Goal: Task Accomplishment & Management: Complete application form

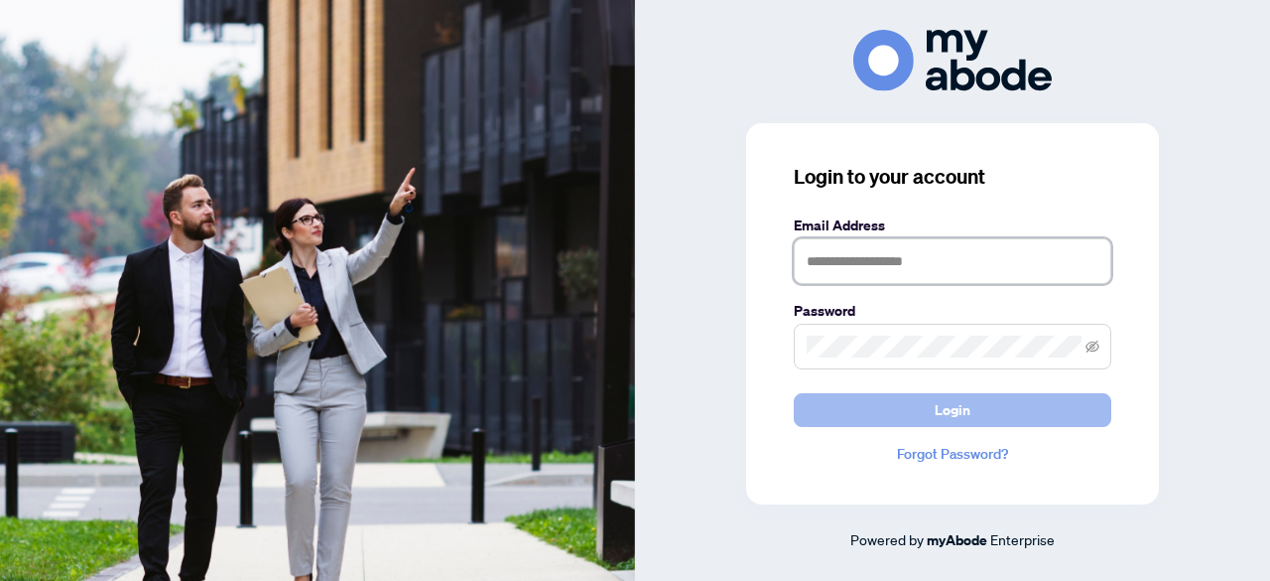
type input "**********"
click at [949, 414] on span "Login" at bounding box center [953, 410] width 36 height 32
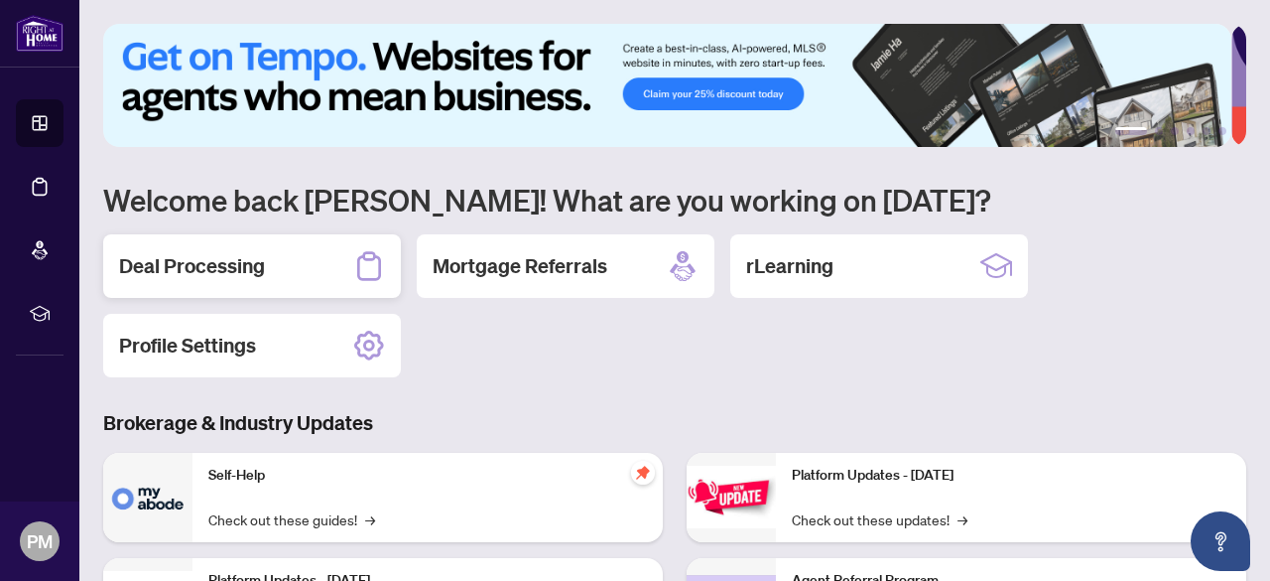
click at [210, 259] on h2 "Deal Processing" at bounding box center [192, 266] width 146 height 28
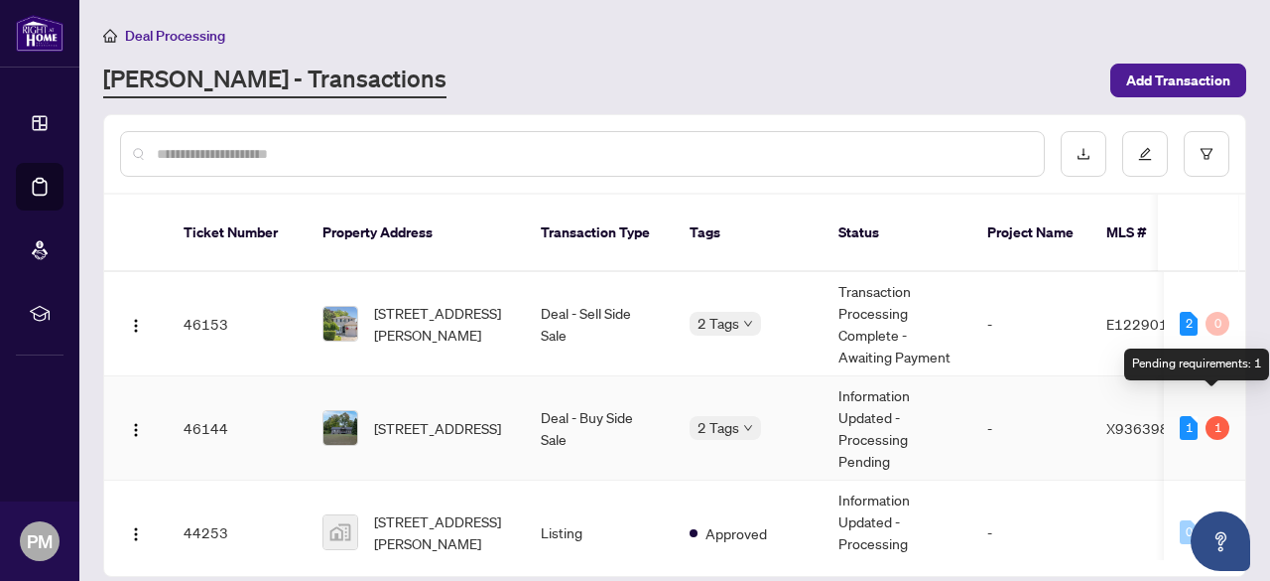
click at [1221, 416] on div "1" at bounding box center [1218, 428] width 24 height 24
click at [1214, 416] on div "1" at bounding box center [1218, 428] width 24 height 24
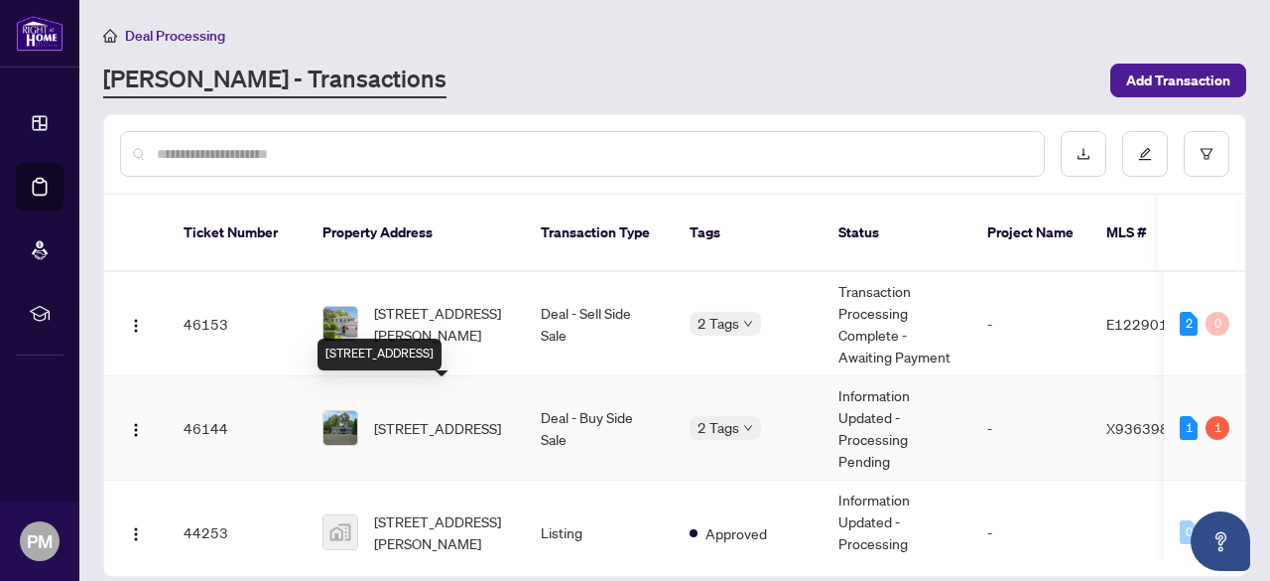
click at [483, 417] on span "[STREET_ADDRESS]" at bounding box center [437, 428] width 127 height 22
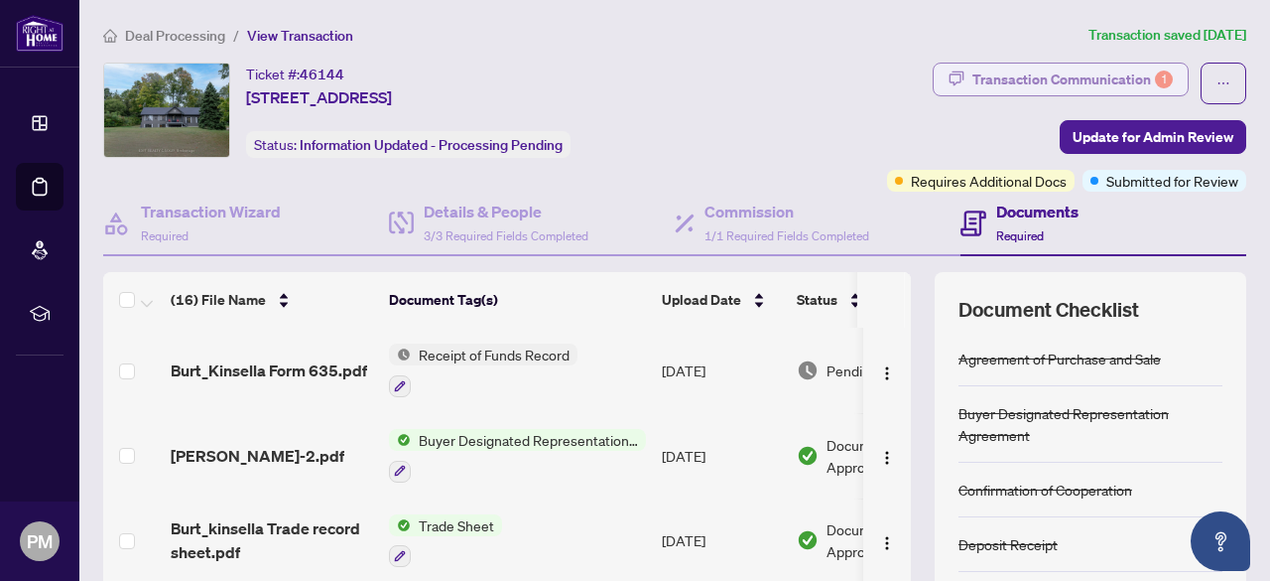
click at [1012, 76] on div "Transaction Communication 1" at bounding box center [1073, 80] width 200 height 32
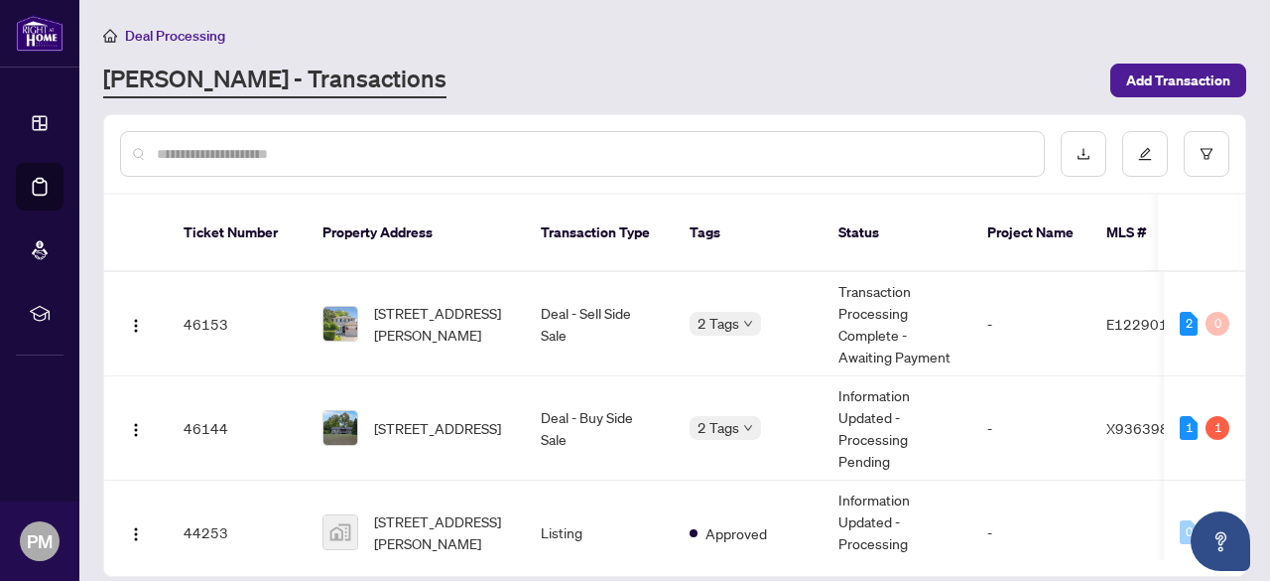
click at [307, 149] on input "text" at bounding box center [592, 154] width 871 height 22
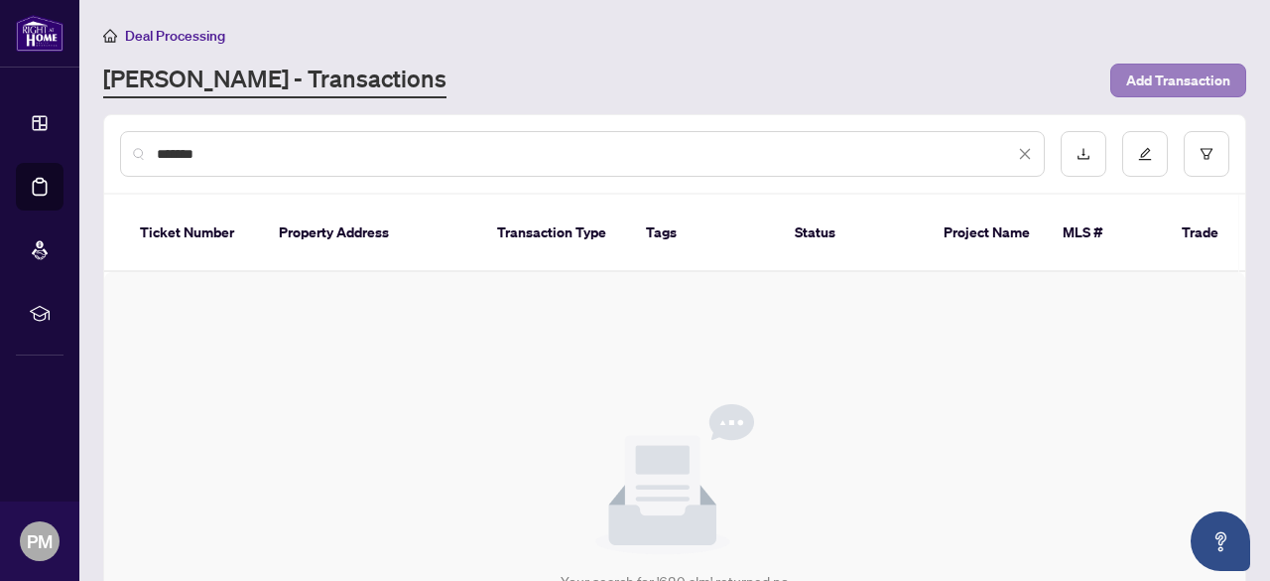
type input "*******"
click at [1143, 79] on span "Add Transaction" at bounding box center [1178, 81] width 104 height 32
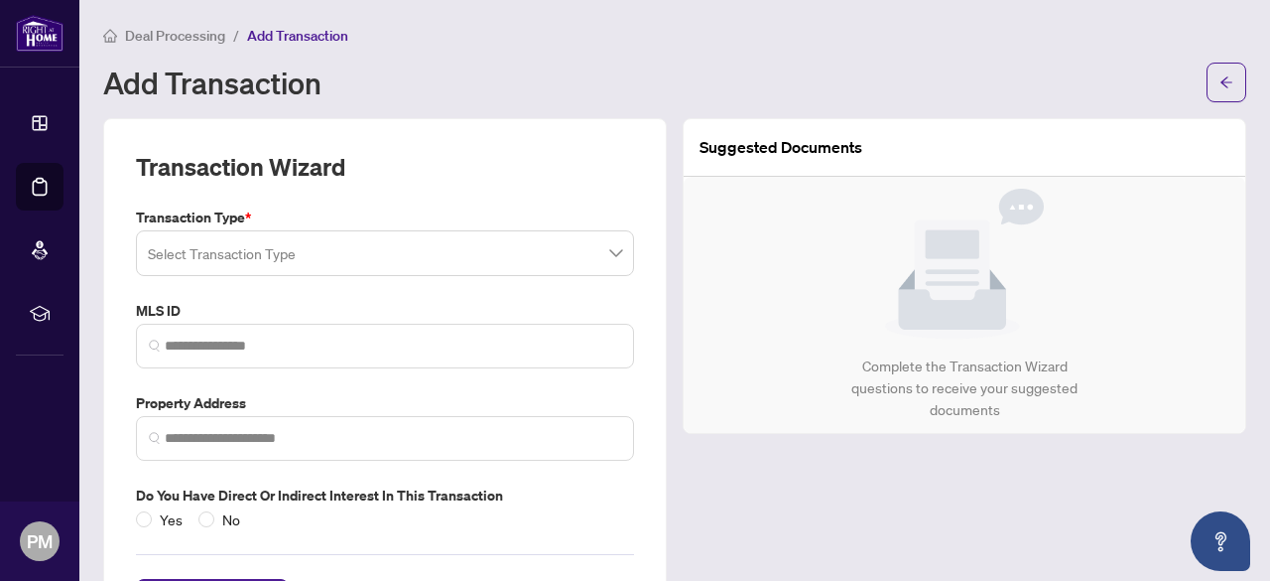
click at [621, 250] on div "Select Transaction Type" at bounding box center [385, 253] width 498 height 46
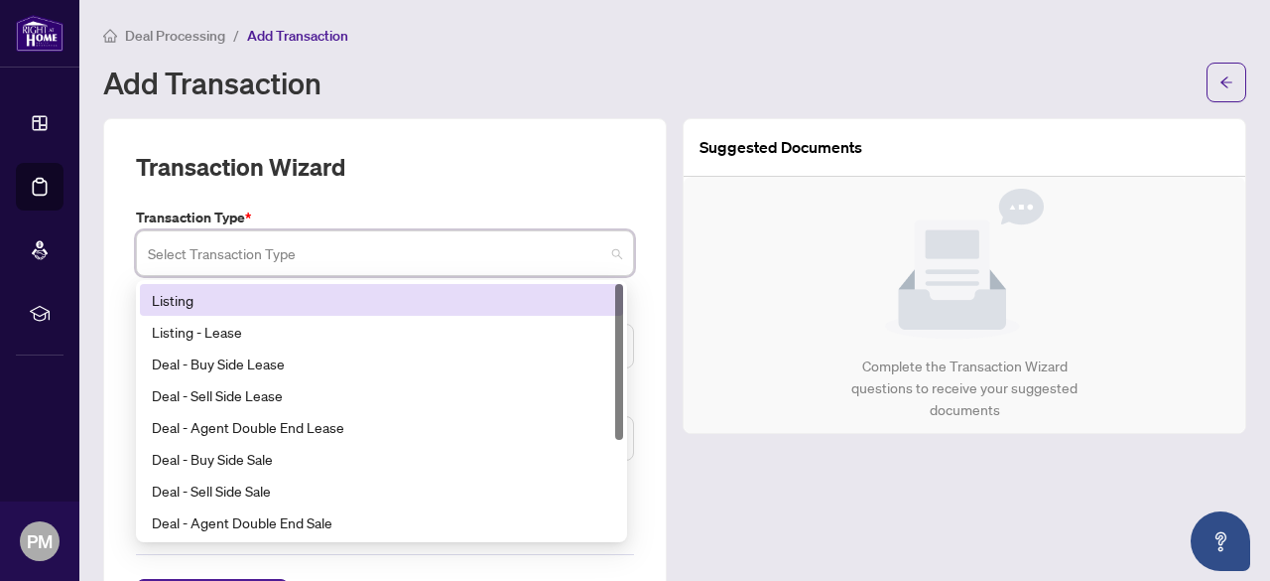
click at [450, 305] on div "Listing" at bounding box center [382, 300] width 460 height 22
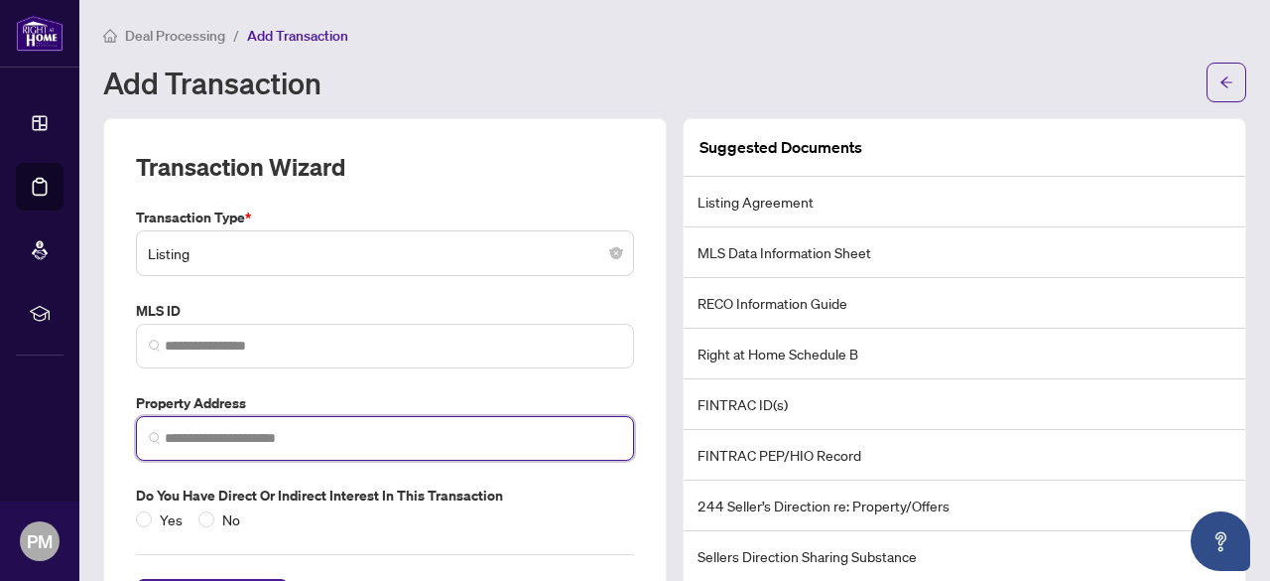
click at [365, 441] on input "search" at bounding box center [393, 438] width 457 height 21
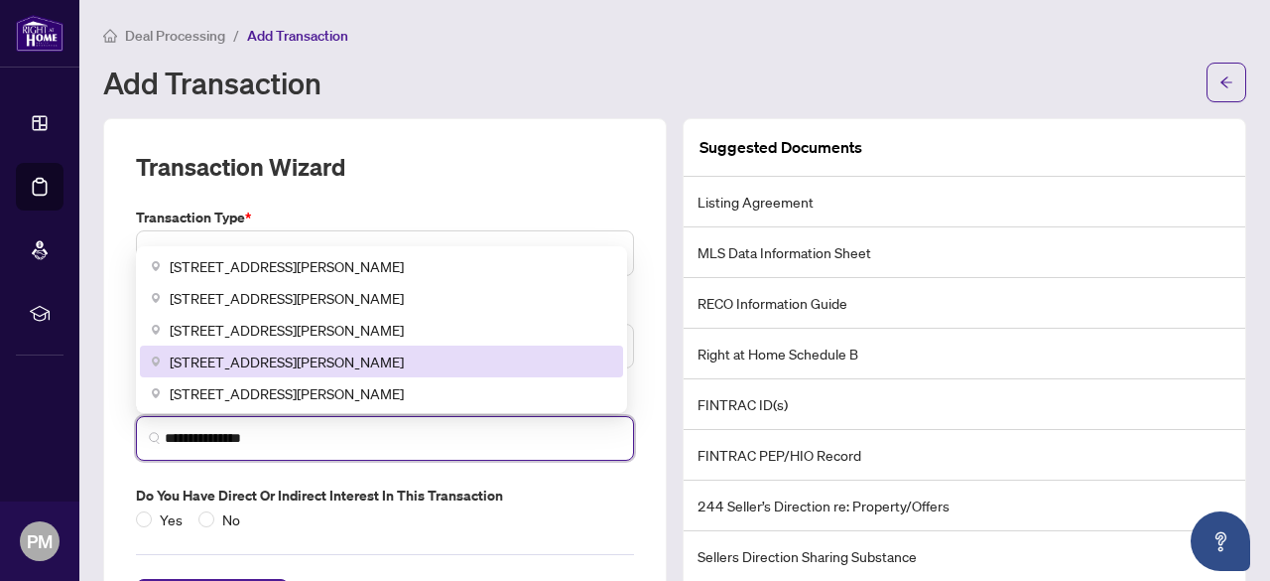
click at [452, 358] on div "[STREET_ADDRESS][PERSON_NAME]" at bounding box center [382, 361] width 460 height 22
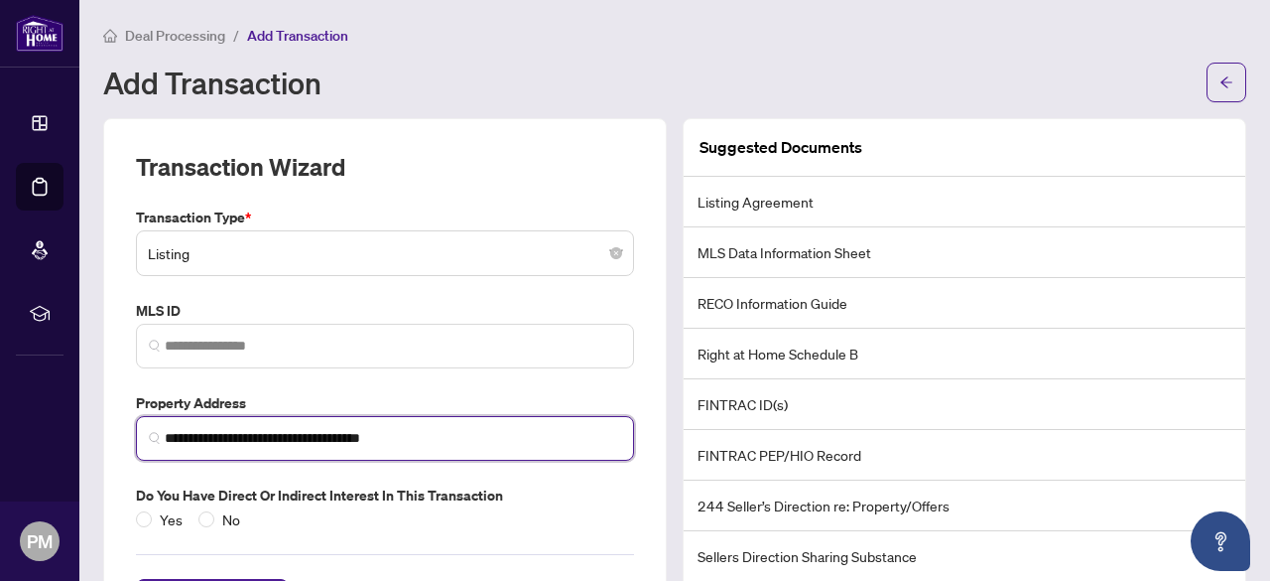
scroll to position [83, 0]
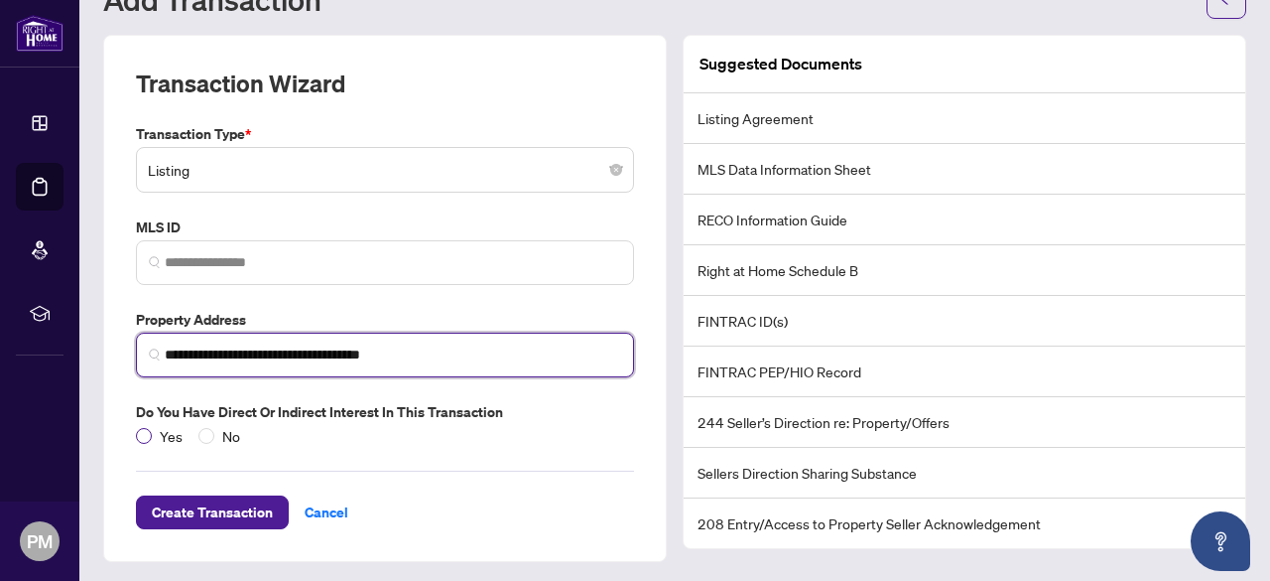
type input "**********"
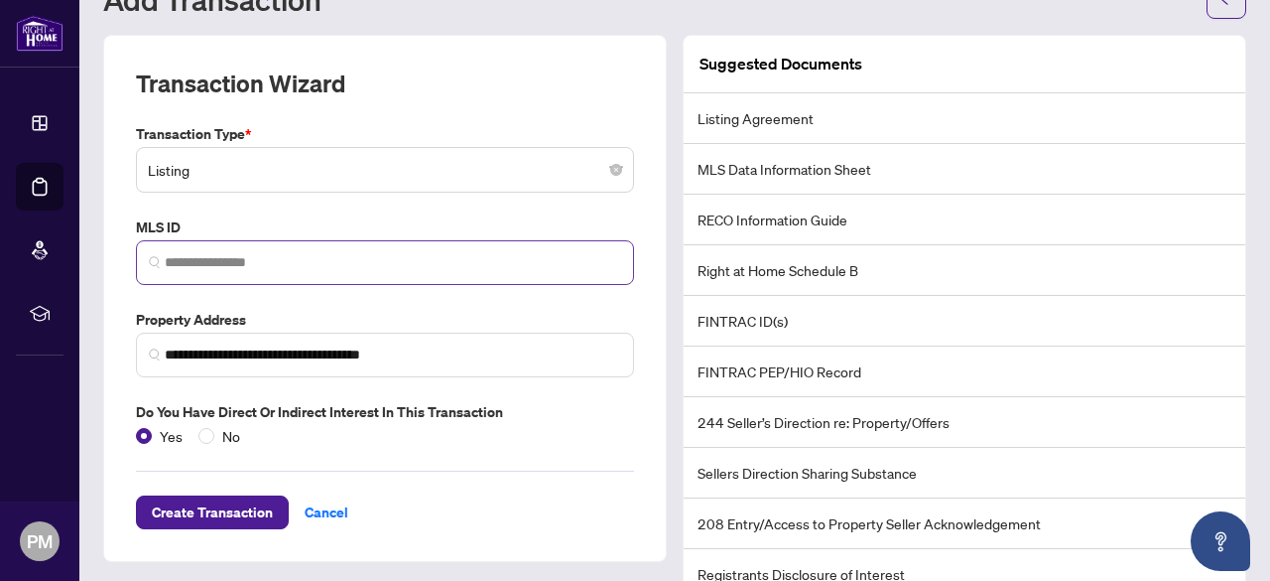
click at [333, 275] on span at bounding box center [385, 262] width 498 height 45
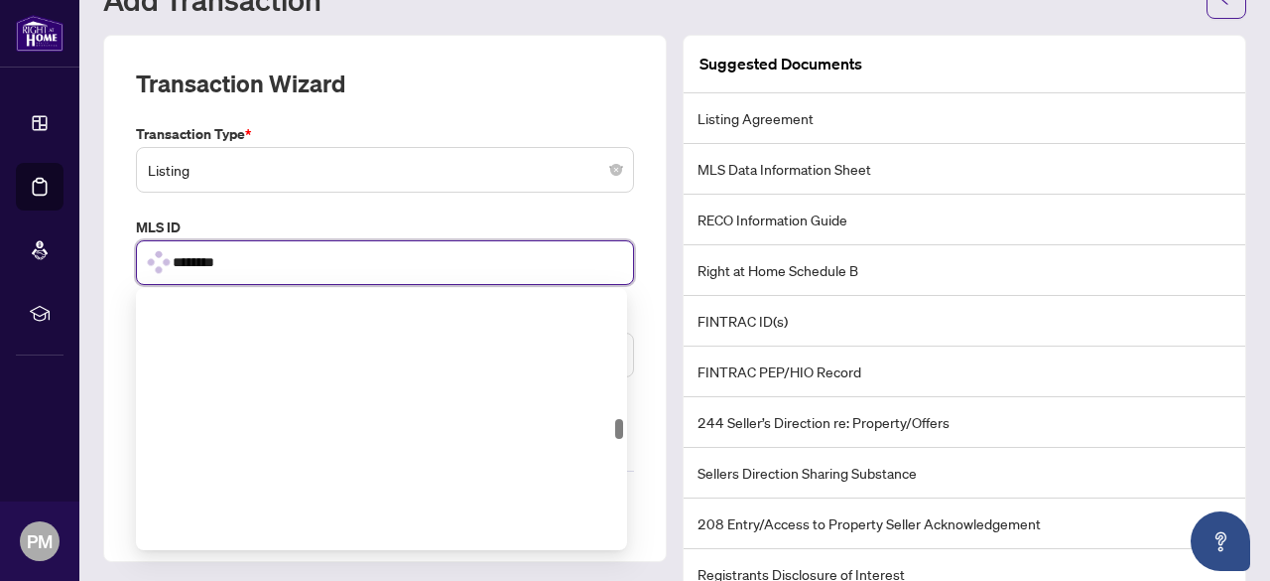
scroll to position [1838, 0]
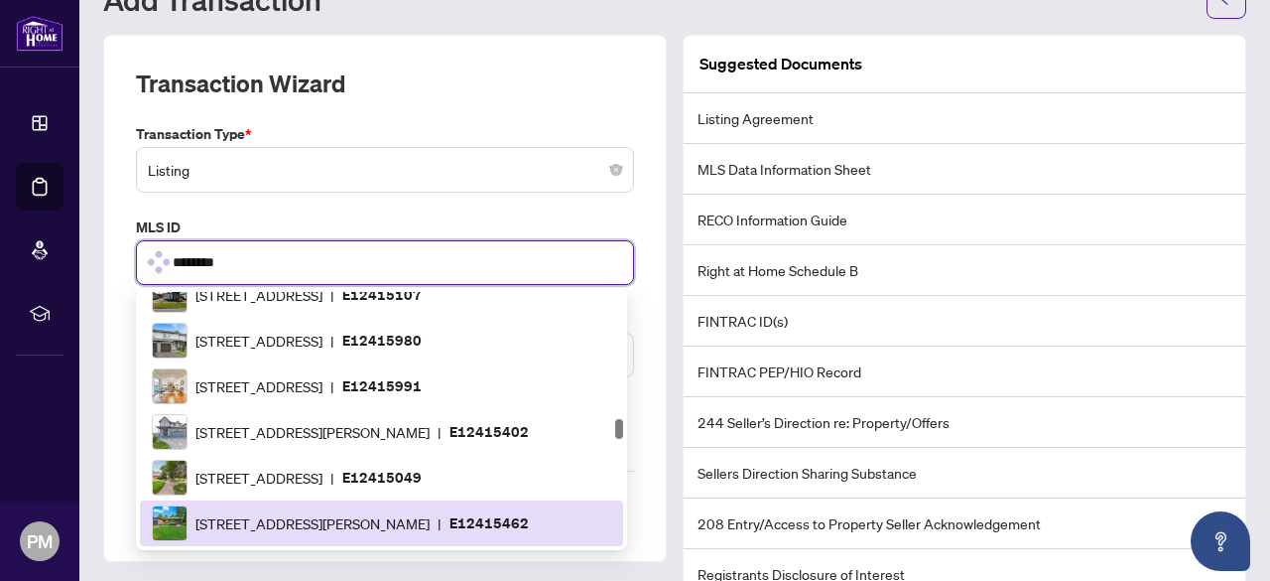
type input "*********"
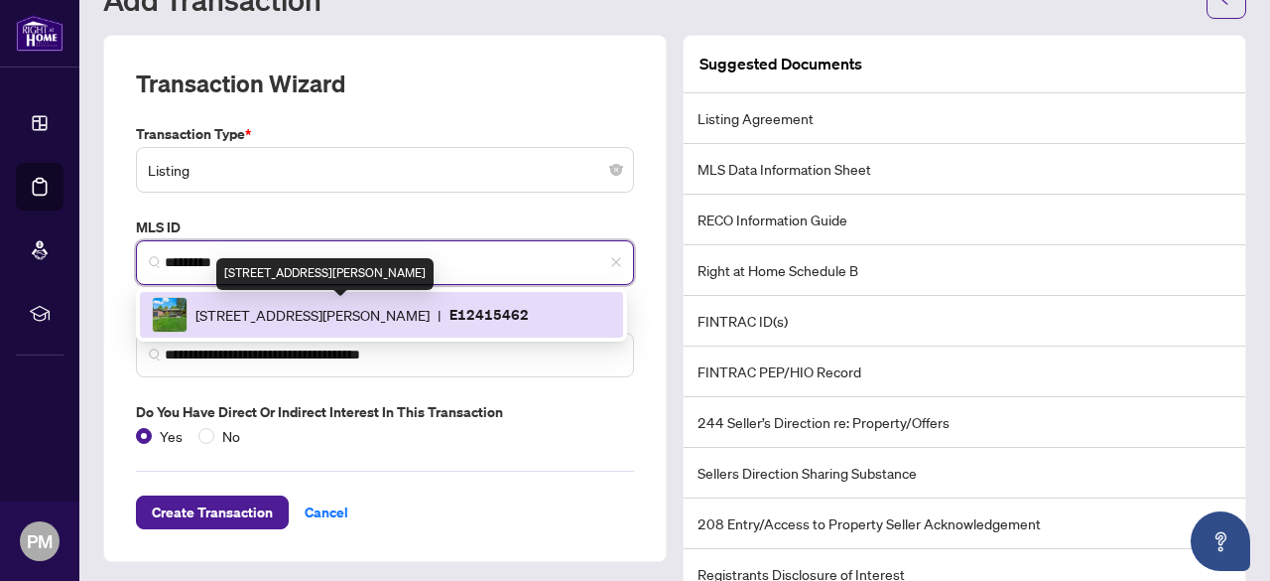
click at [361, 308] on span "[STREET_ADDRESS][PERSON_NAME]" at bounding box center [313, 315] width 234 height 22
type input "**********"
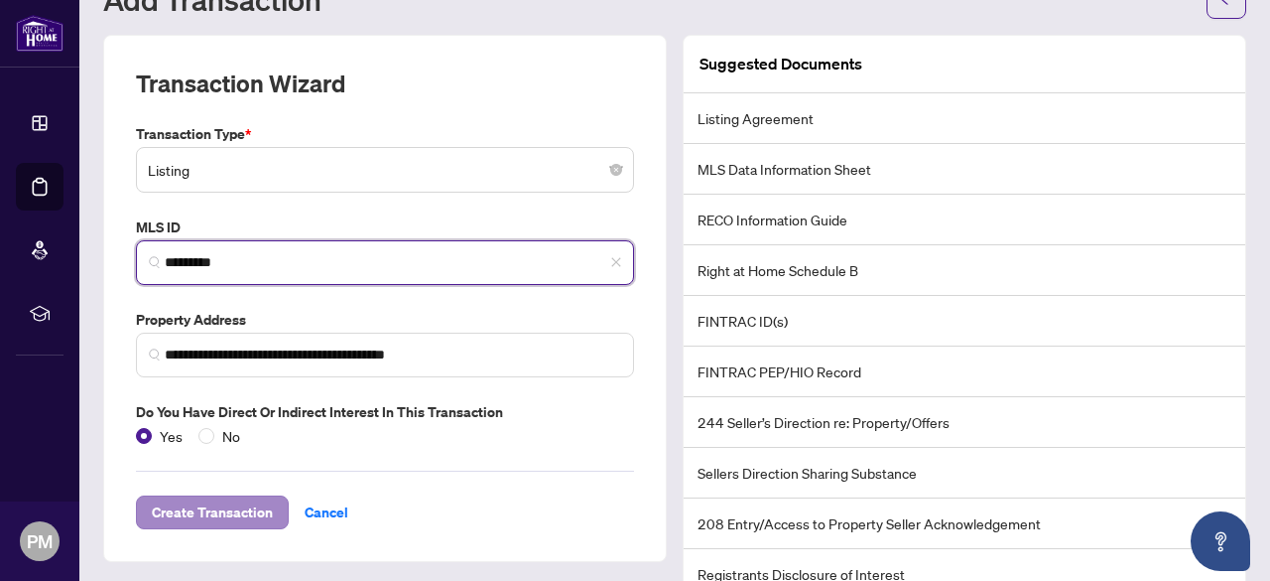
type input "*********"
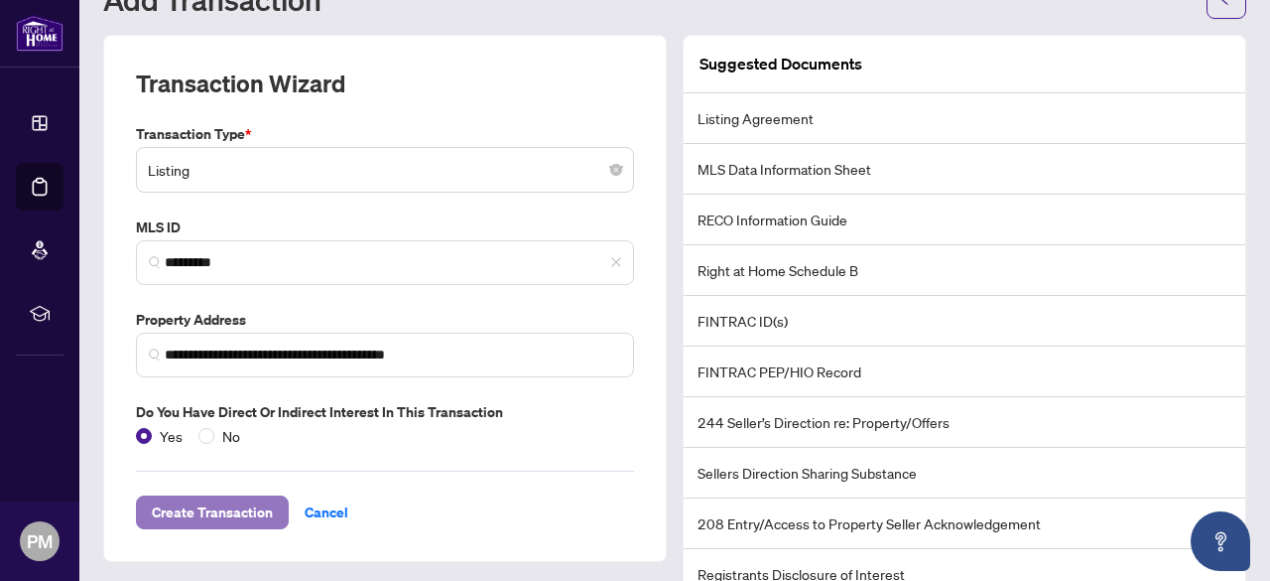
click at [238, 507] on span "Create Transaction" at bounding box center [212, 512] width 121 height 32
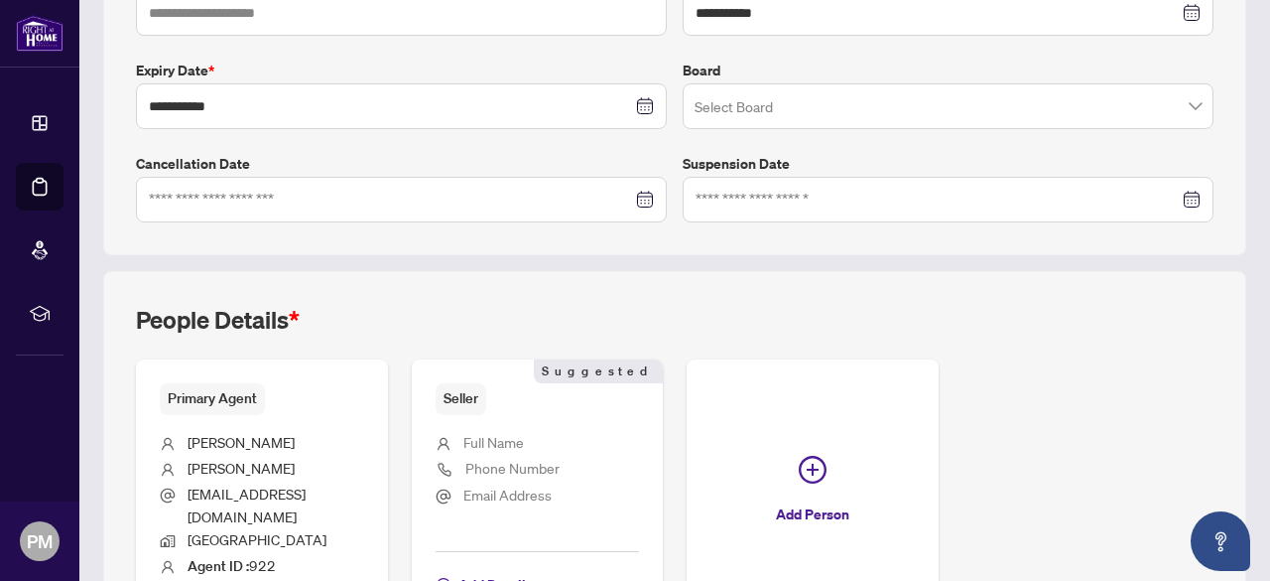
scroll to position [556, 0]
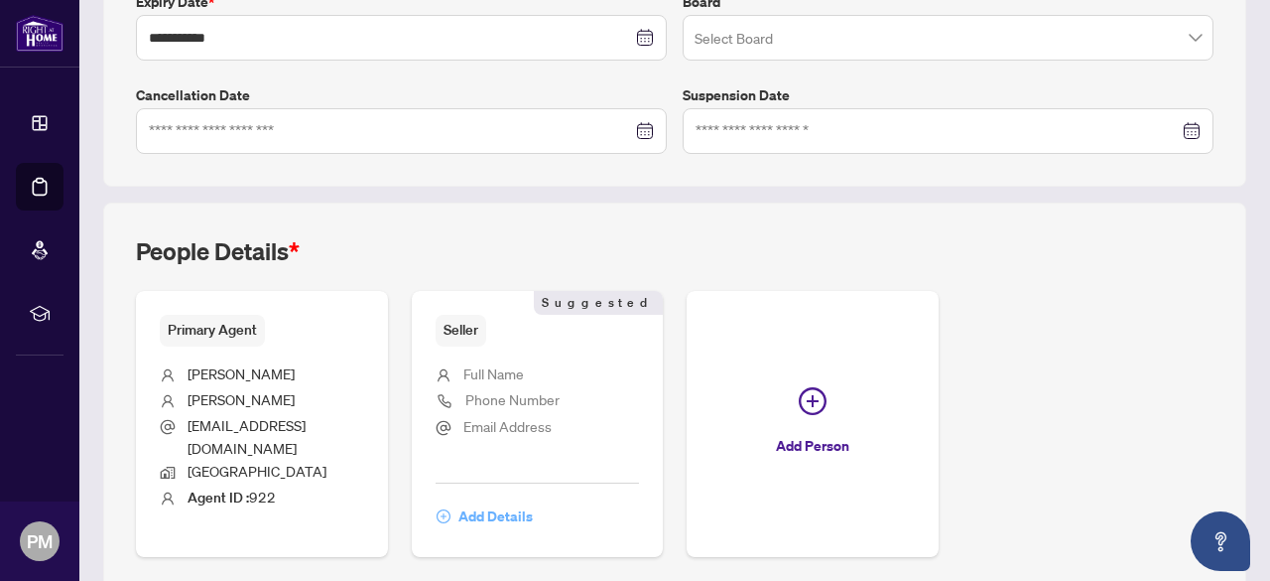
click at [533, 500] on span "Add Details" at bounding box center [496, 516] width 74 height 32
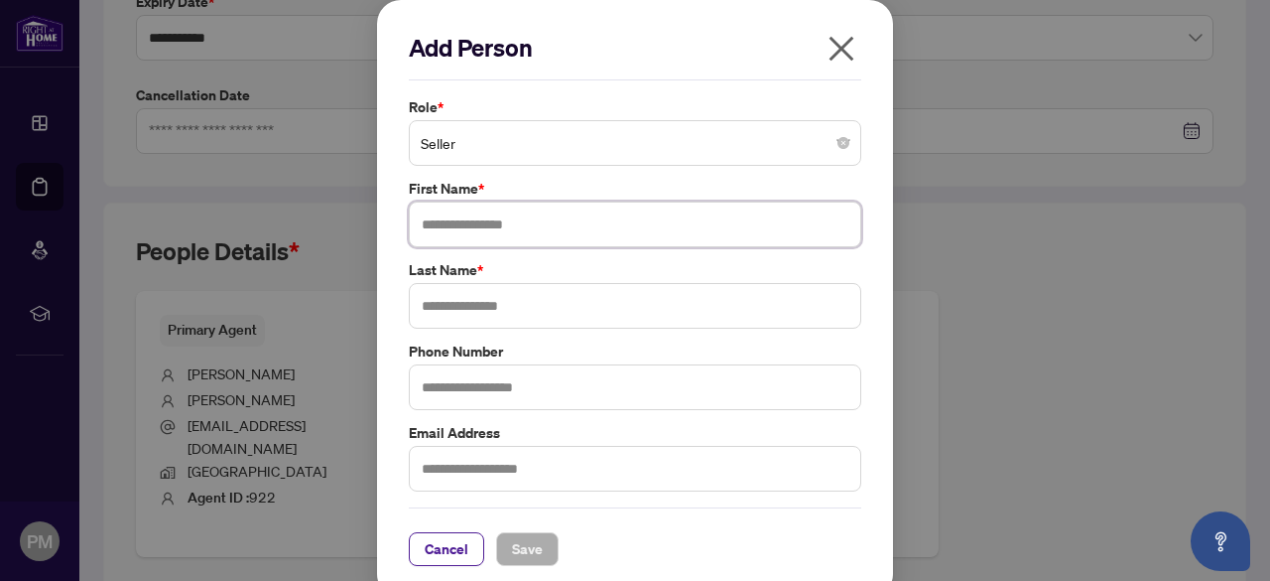
click at [555, 216] on input "text" at bounding box center [635, 224] width 453 height 46
type input "****"
type input "*********"
click at [558, 392] on input "text" at bounding box center [635, 387] width 453 height 46
type input "**********"
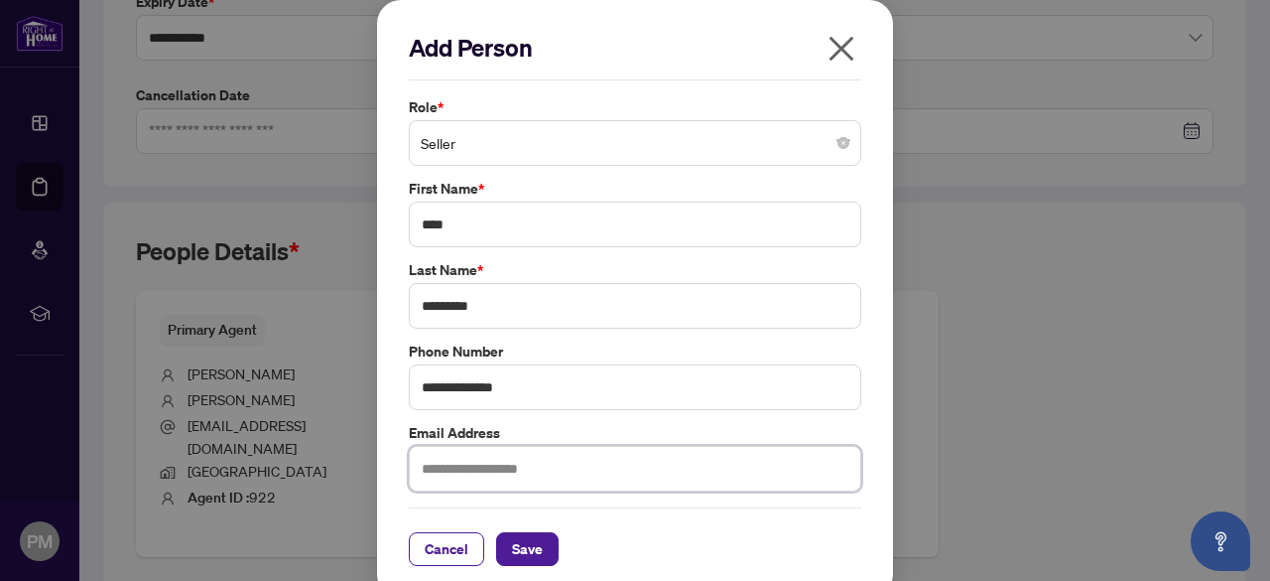
click at [562, 475] on input "text" at bounding box center [635, 469] width 453 height 46
type input "**********"
click at [529, 541] on span "Save" at bounding box center [527, 549] width 31 height 32
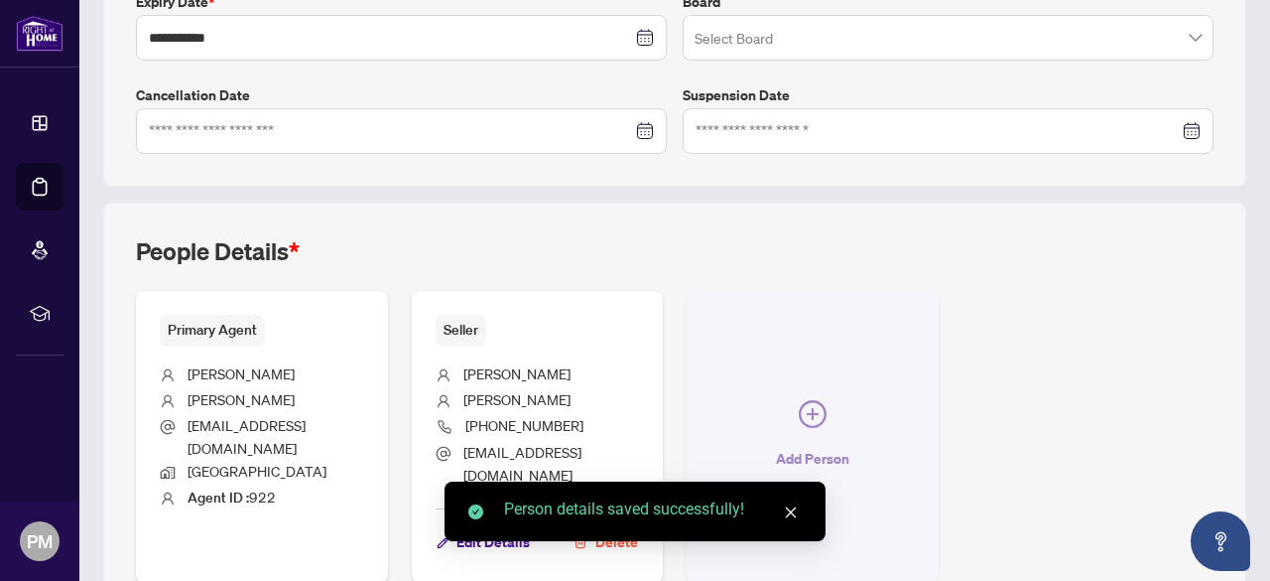
click at [819, 408] on icon "plus-circle" at bounding box center [813, 414] width 12 height 12
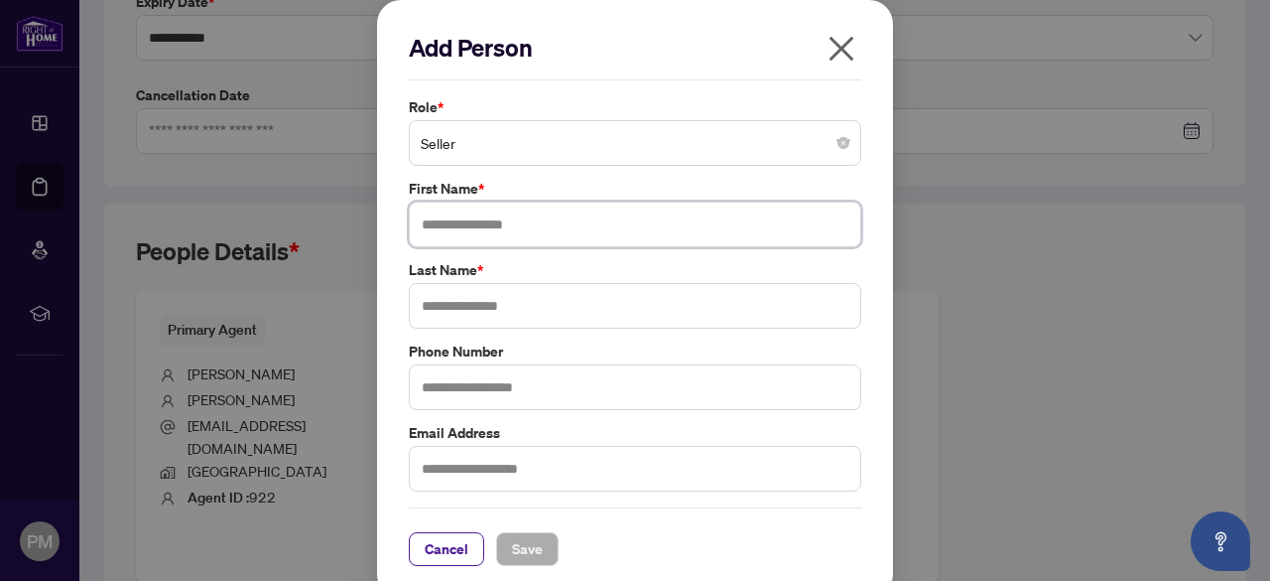
click at [542, 225] on input "text" at bounding box center [635, 224] width 453 height 46
type input "***"
type input "*********"
click at [546, 390] on input "text" at bounding box center [635, 387] width 453 height 46
type input "**********"
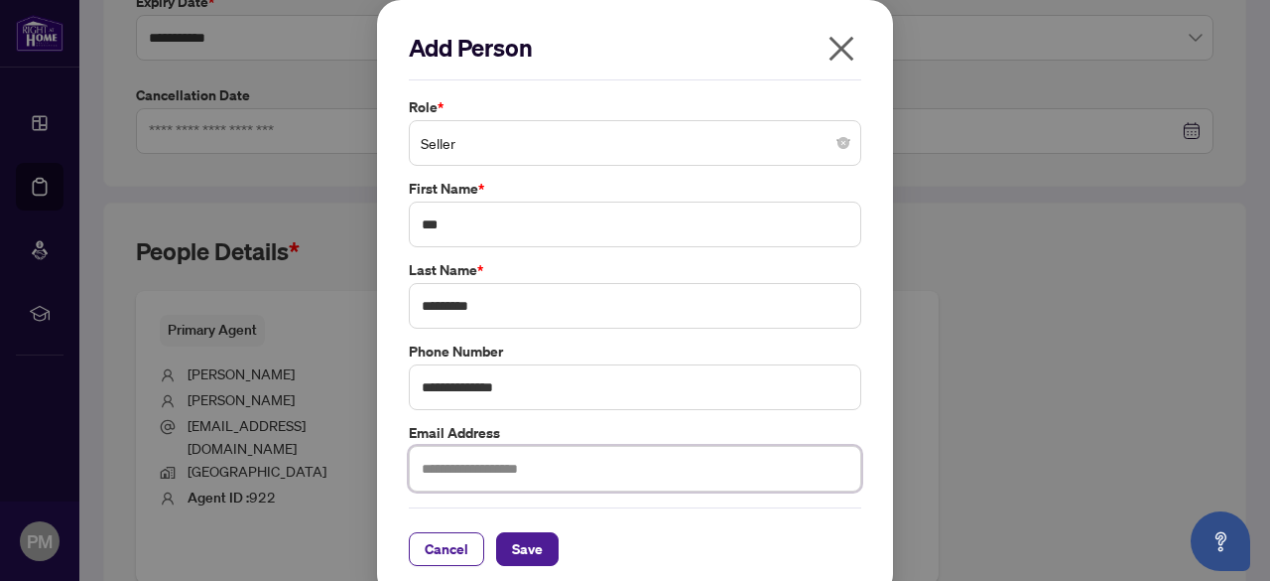
click at [548, 454] on input "text" at bounding box center [635, 469] width 453 height 46
type input "**********"
click at [535, 552] on button "Save" at bounding box center [527, 549] width 63 height 34
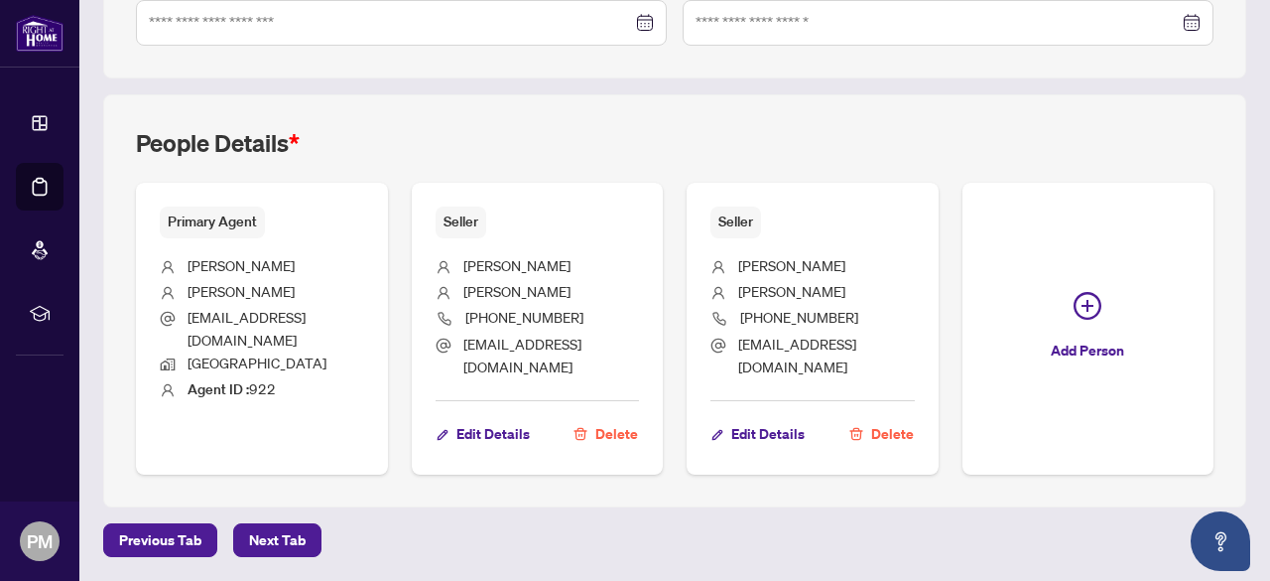
scroll to position [838, 0]
click at [296, 543] on span "Next Tab" at bounding box center [277, 540] width 57 height 32
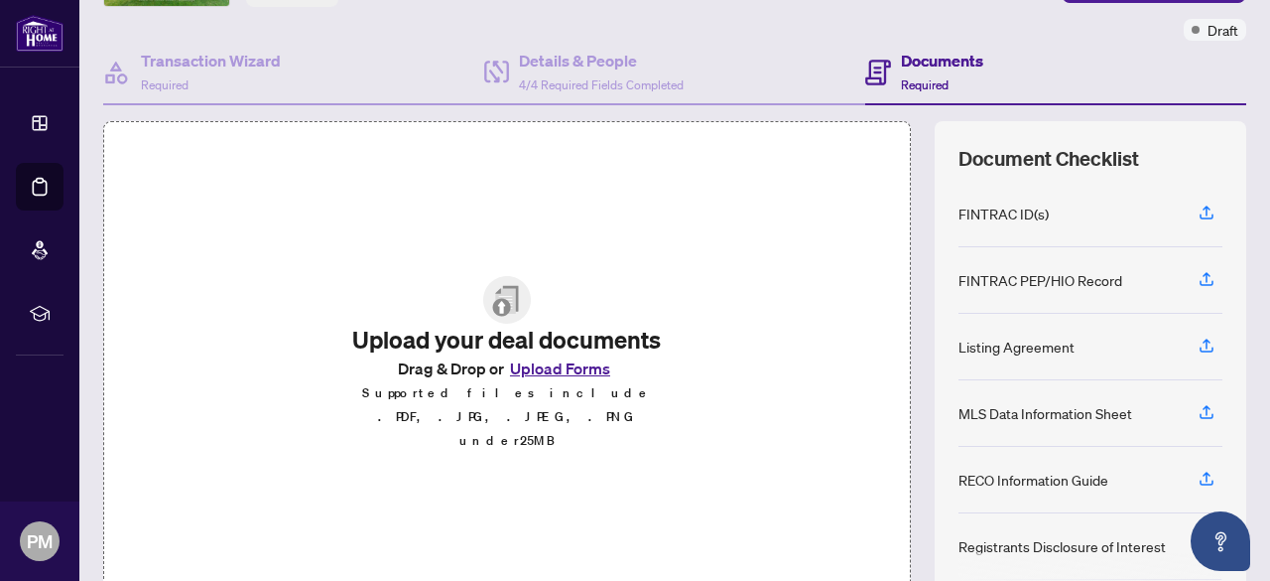
scroll to position [199, 0]
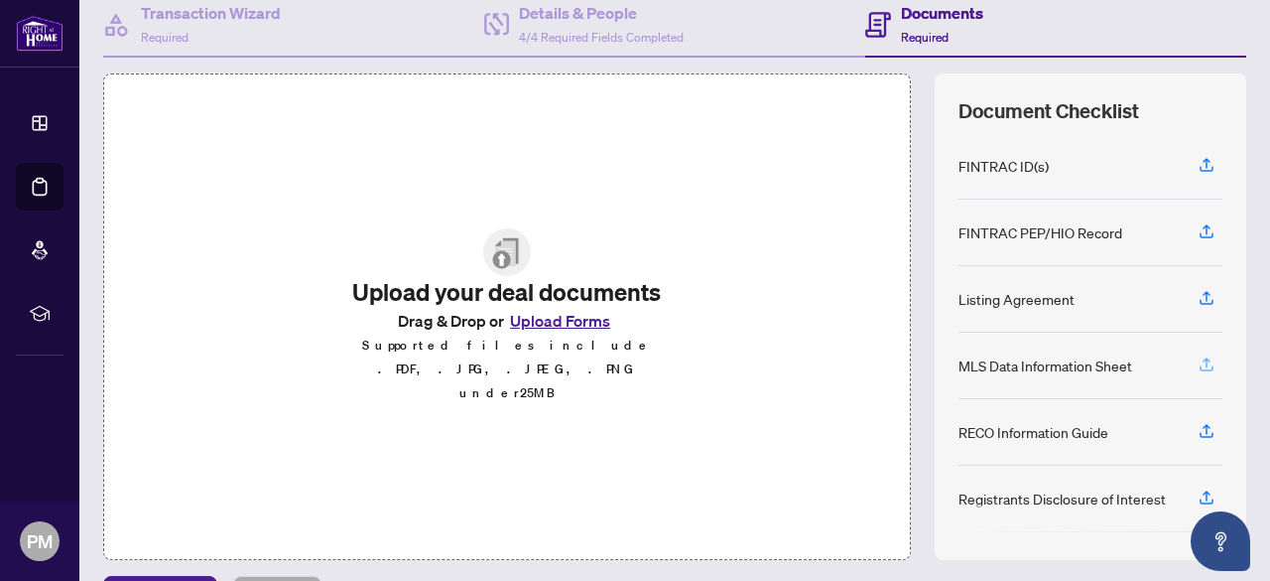
click at [1198, 357] on icon "button" at bounding box center [1207, 364] width 18 height 18
click at [1198, 422] on icon "button" at bounding box center [1207, 431] width 18 height 18
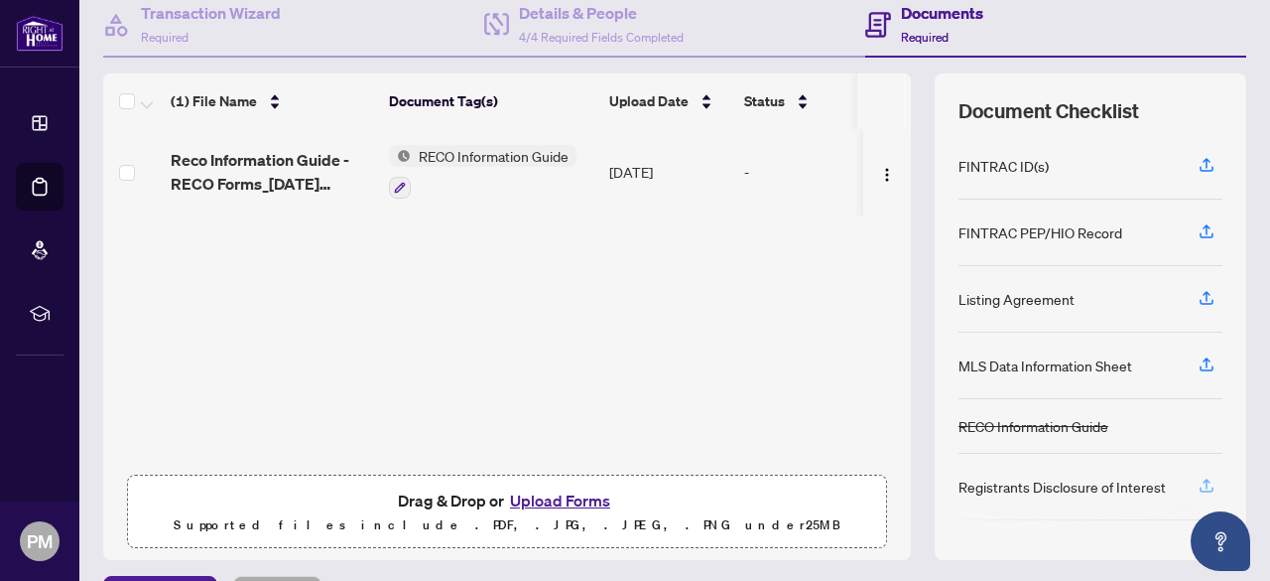
click at [1198, 481] on icon "button" at bounding box center [1207, 485] width 18 height 18
click at [1203, 478] on icon "button" at bounding box center [1207, 483] width 8 height 10
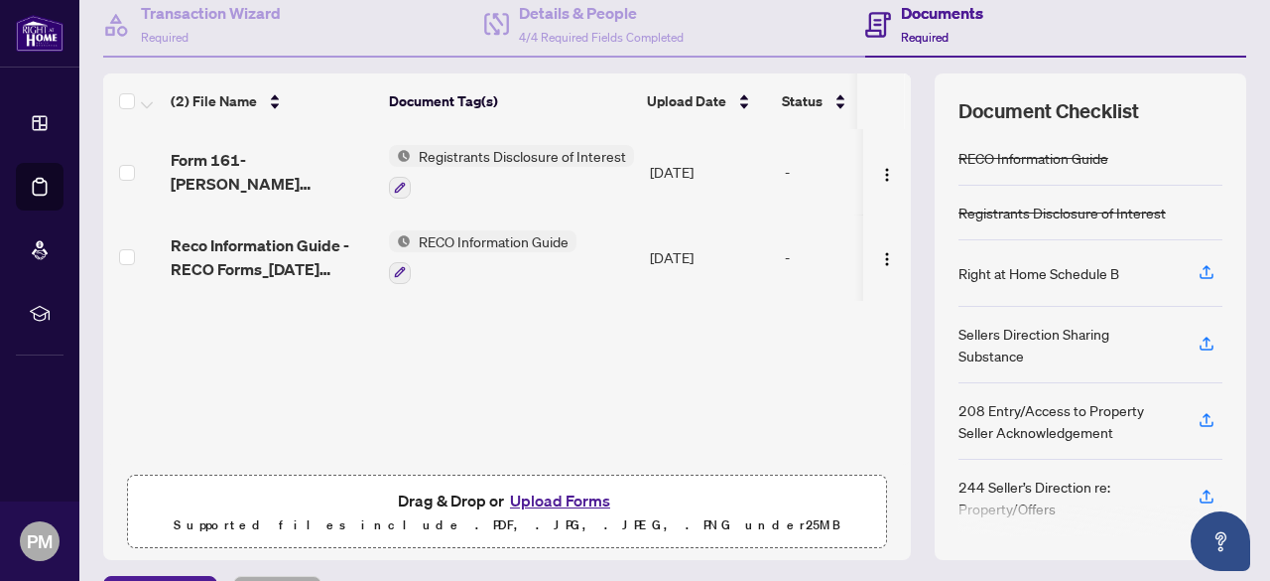
scroll to position [247, 0]
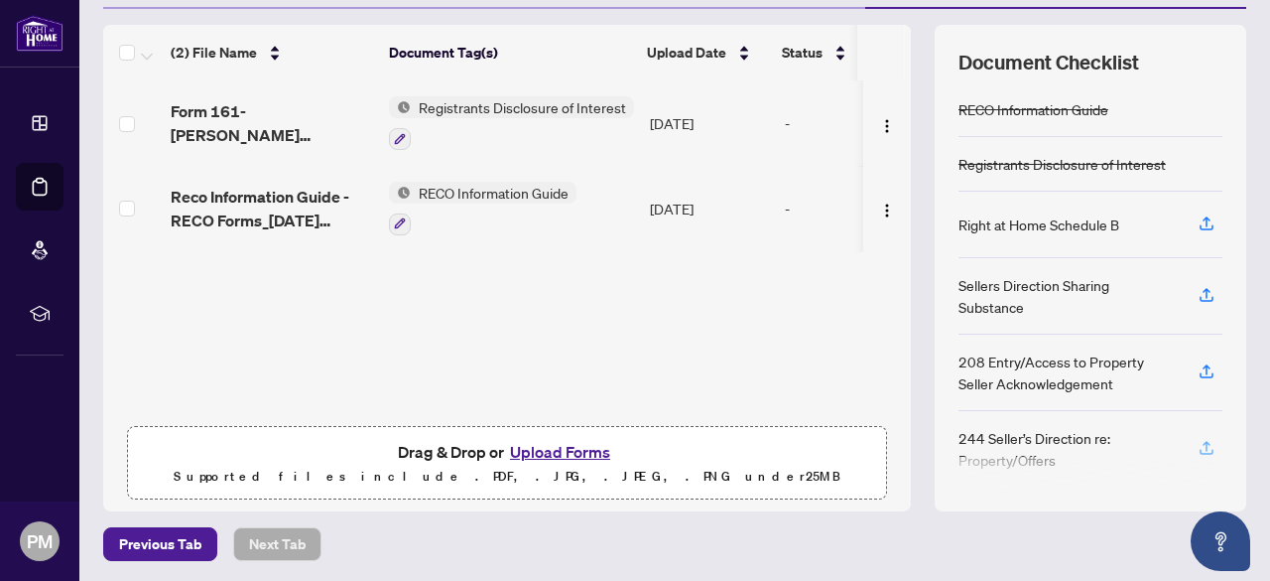
click at [1198, 439] on icon "button" at bounding box center [1207, 448] width 18 height 18
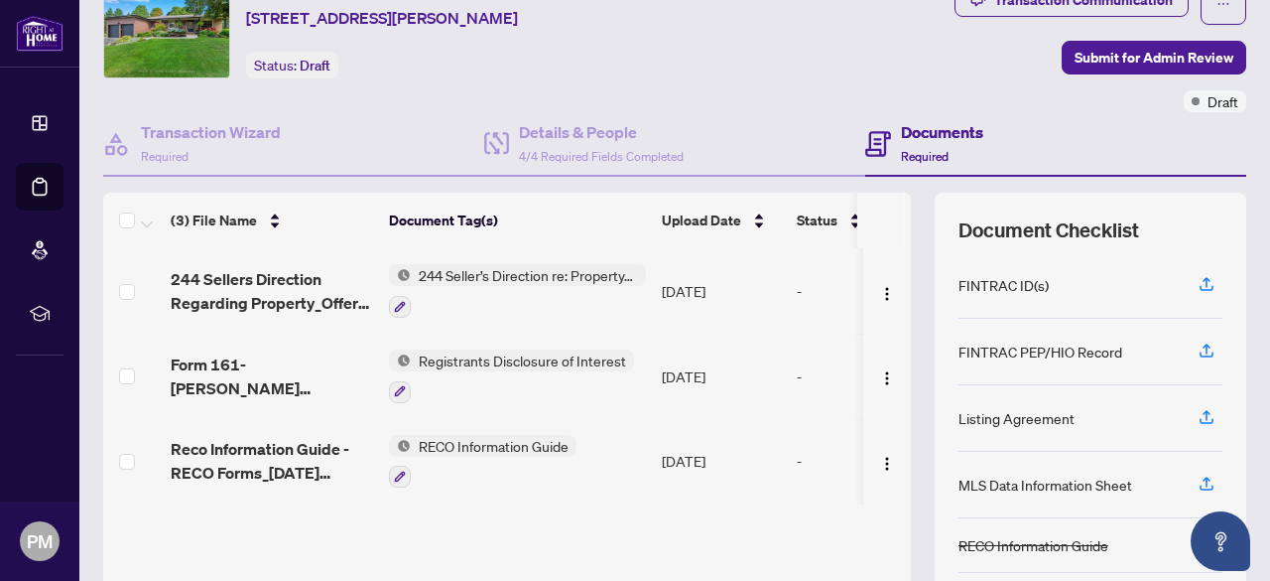
scroll to position [49, 0]
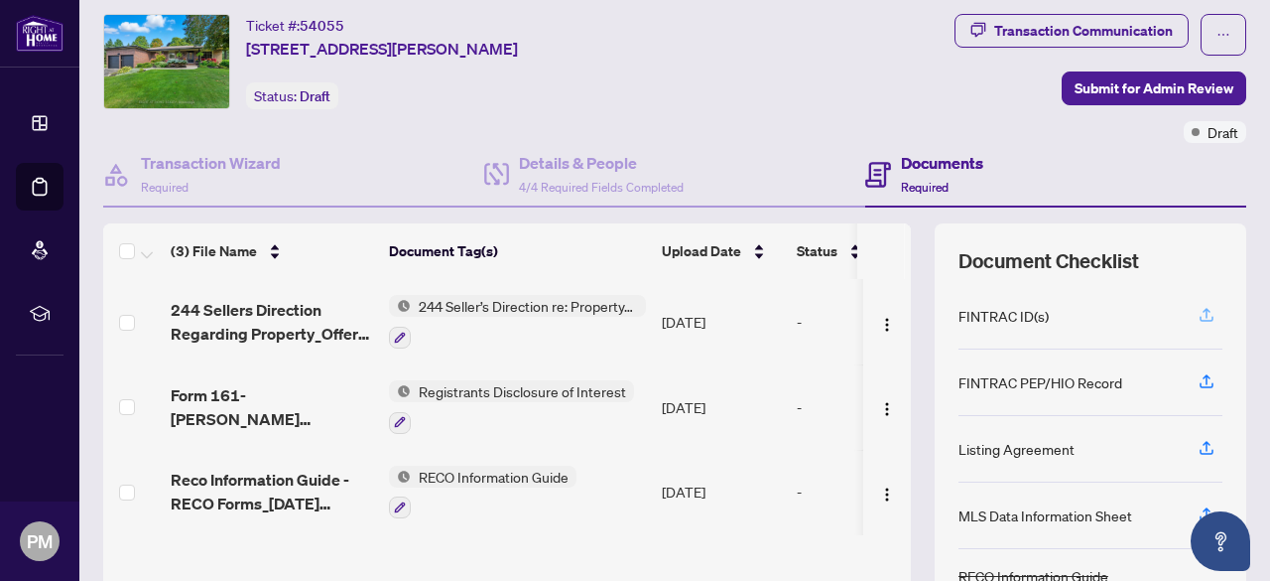
click at [1198, 312] on icon "button" at bounding box center [1207, 315] width 18 height 18
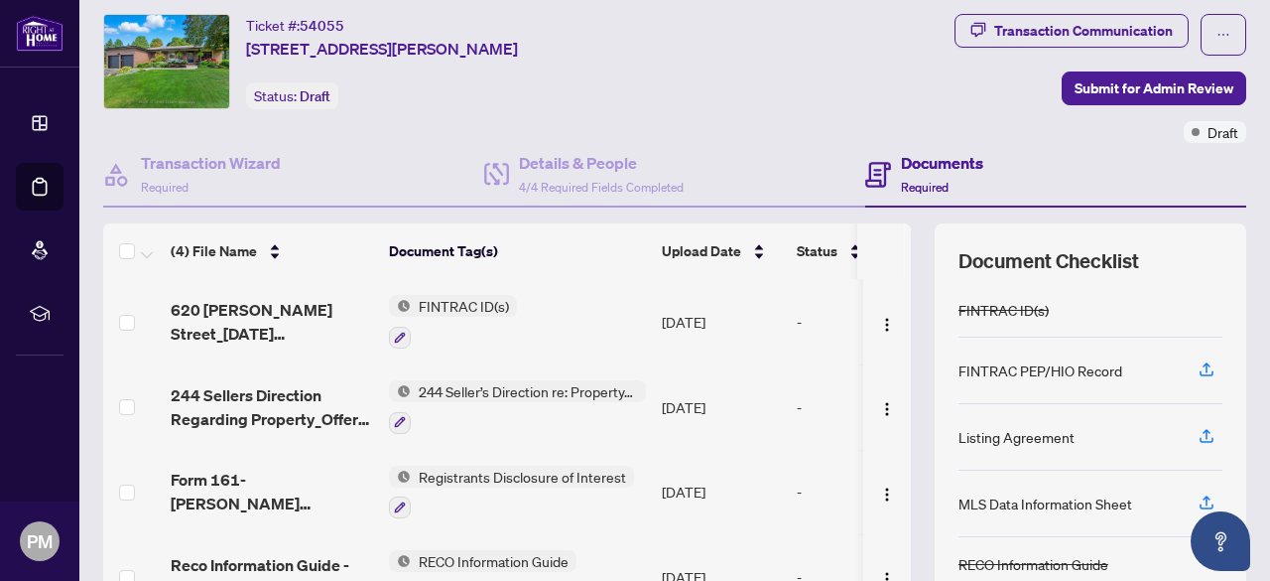
click at [466, 303] on span "FINTRAC ID(s)" at bounding box center [464, 306] width 106 height 22
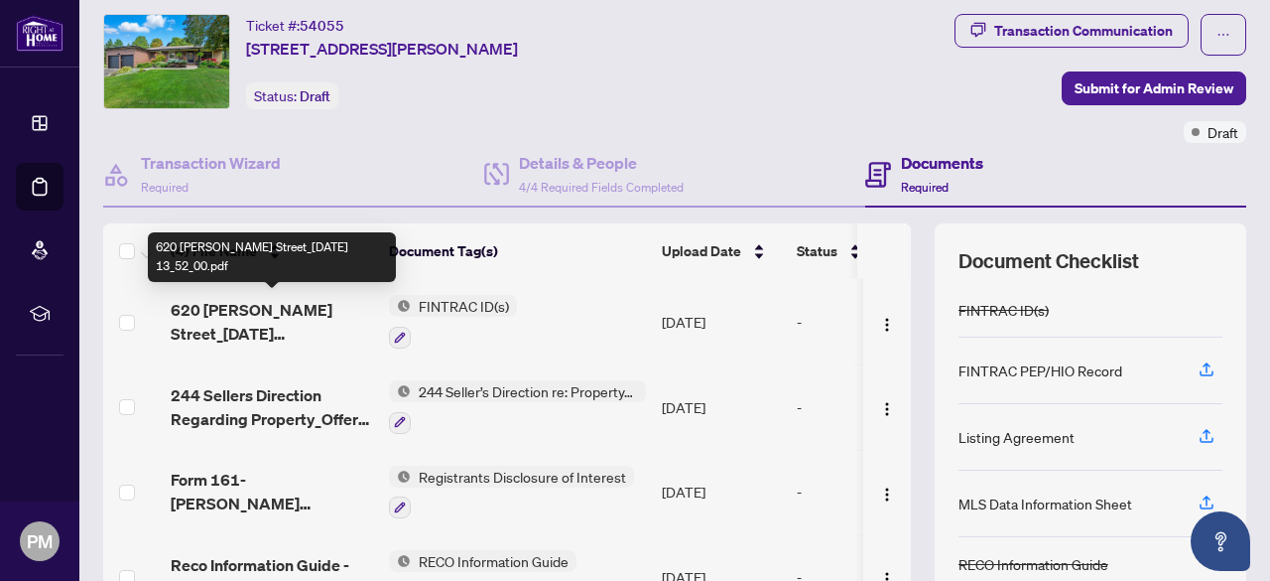
click at [293, 307] on span "620 [PERSON_NAME] Street_[DATE] 13_52_00.pdf" at bounding box center [272, 322] width 202 height 48
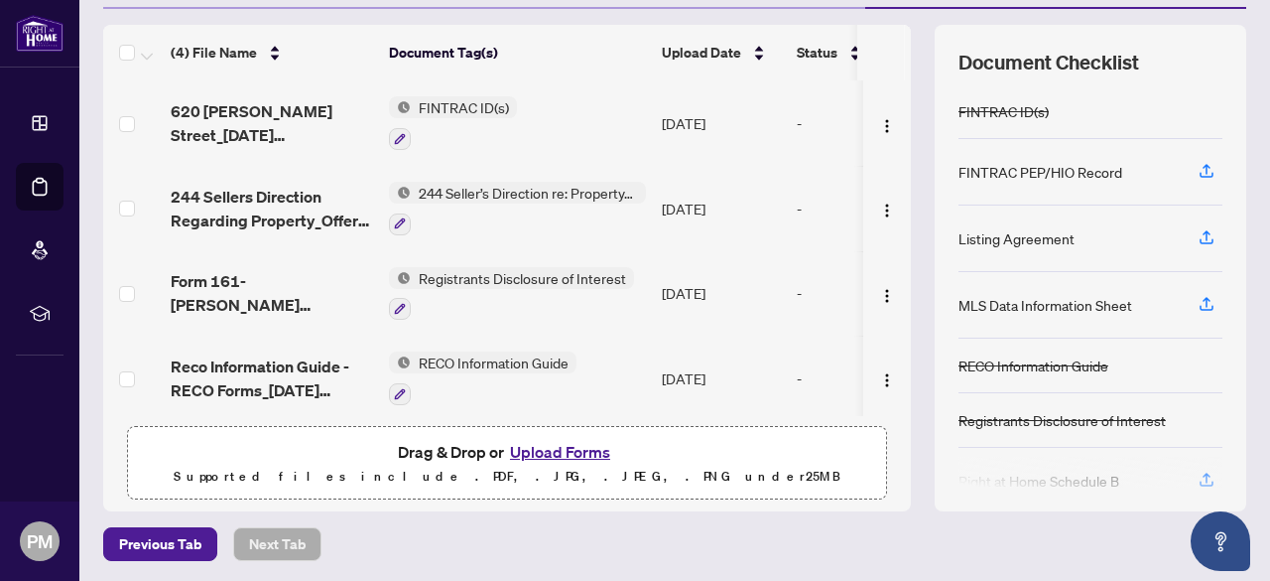
click at [568, 445] on button "Upload Forms" at bounding box center [560, 452] width 112 height 26
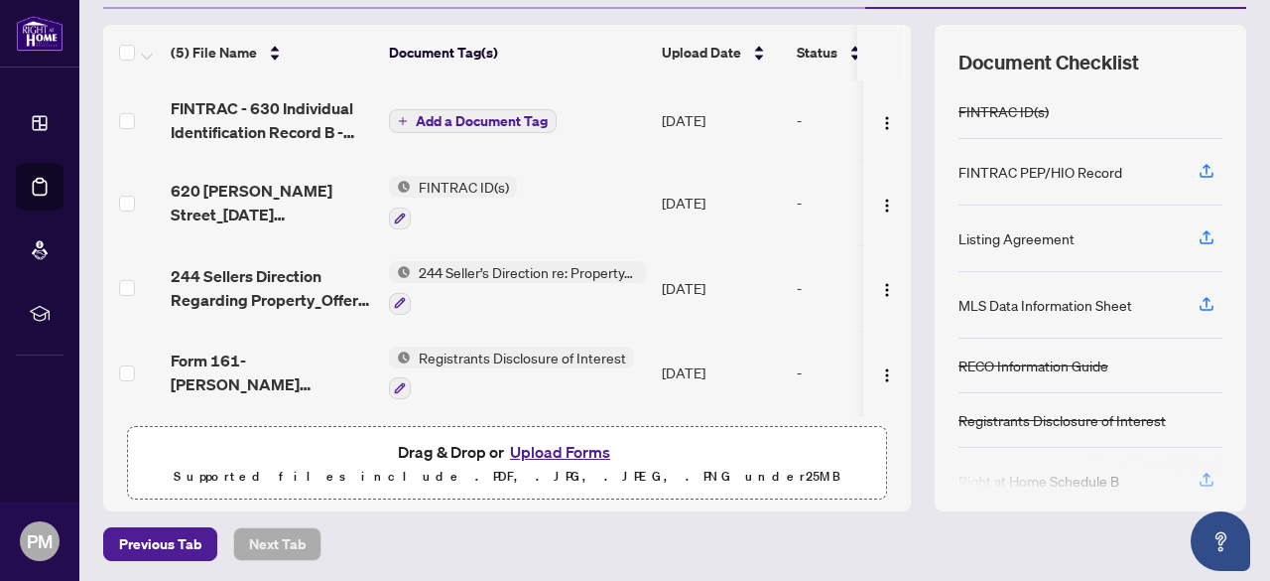
click at [423, 116] on span "Add a Document Tag" at bounding box center [482, 121] width 132 height 14
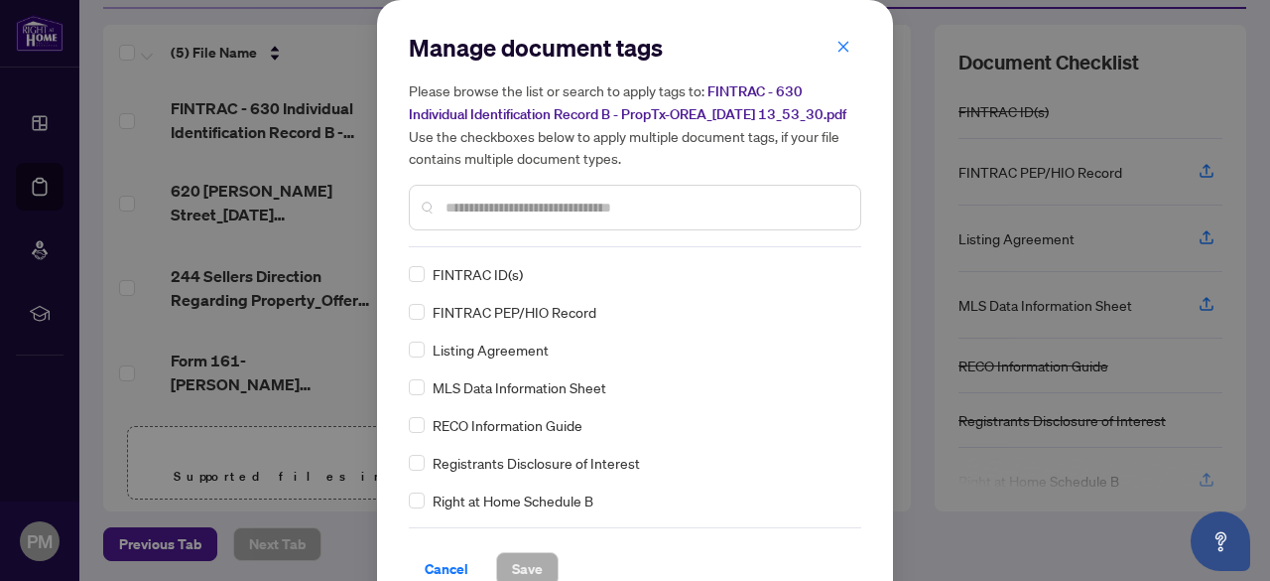
click at [418, 285] on div "FINTRAC ID(s)" at bounding box center [629, 274] width 441 height 22
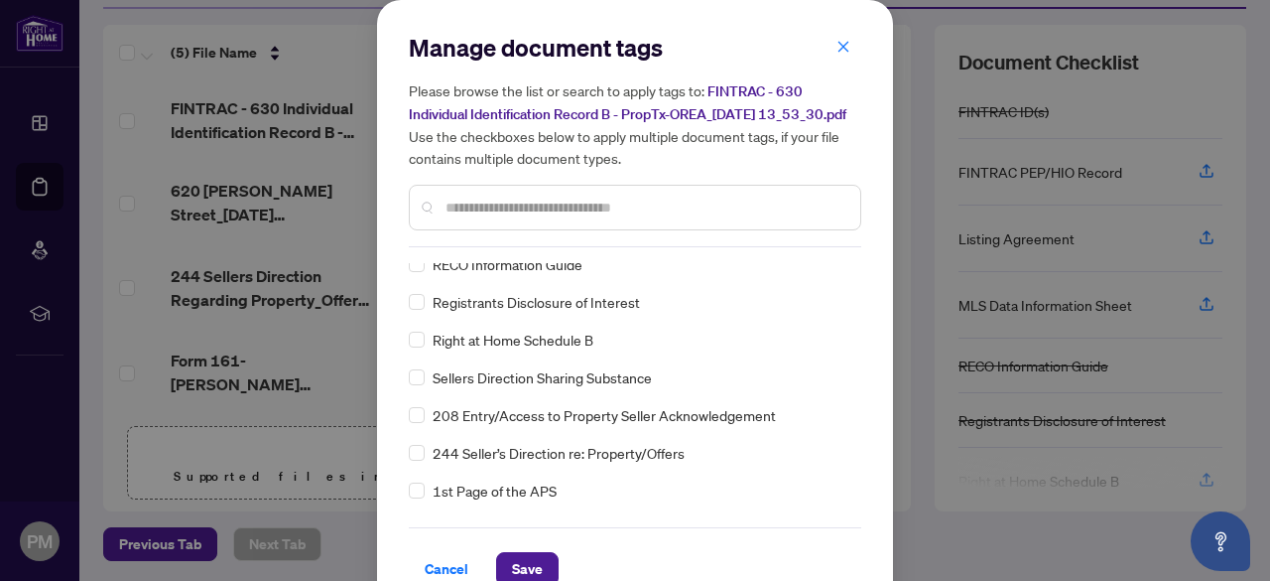
scroll to position [199, 0]
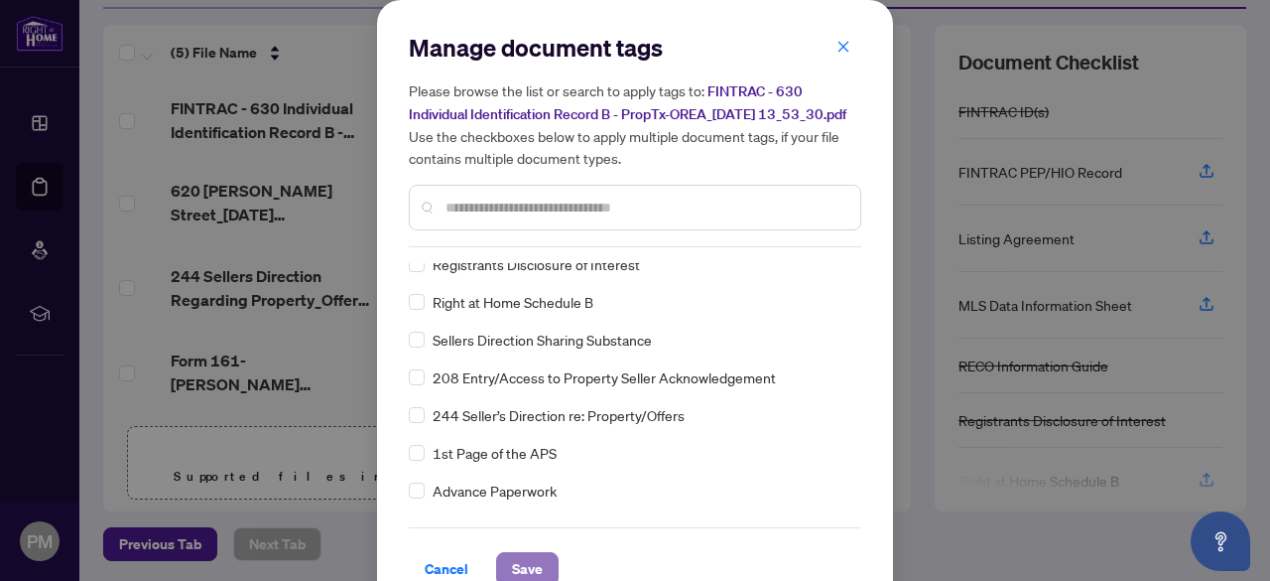
click at [530, 573] on span "Save" at bounding box center [527, 569] width 31 height 32
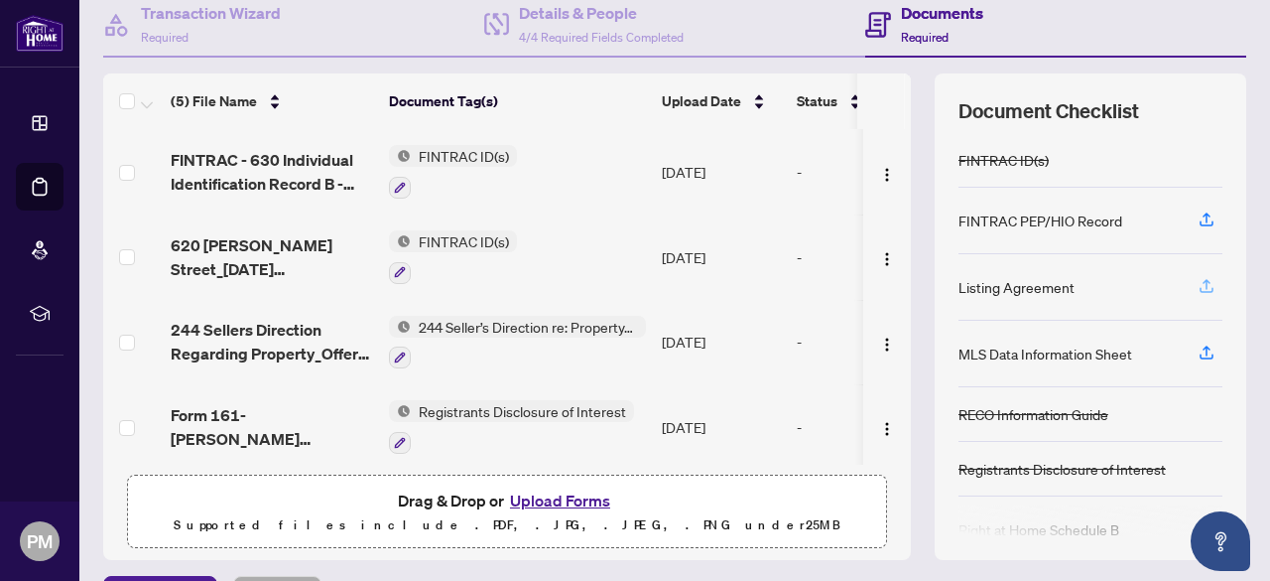
click at [1200, 280] on icon "button" at bounding box center [1207, 286] width 18 height 18
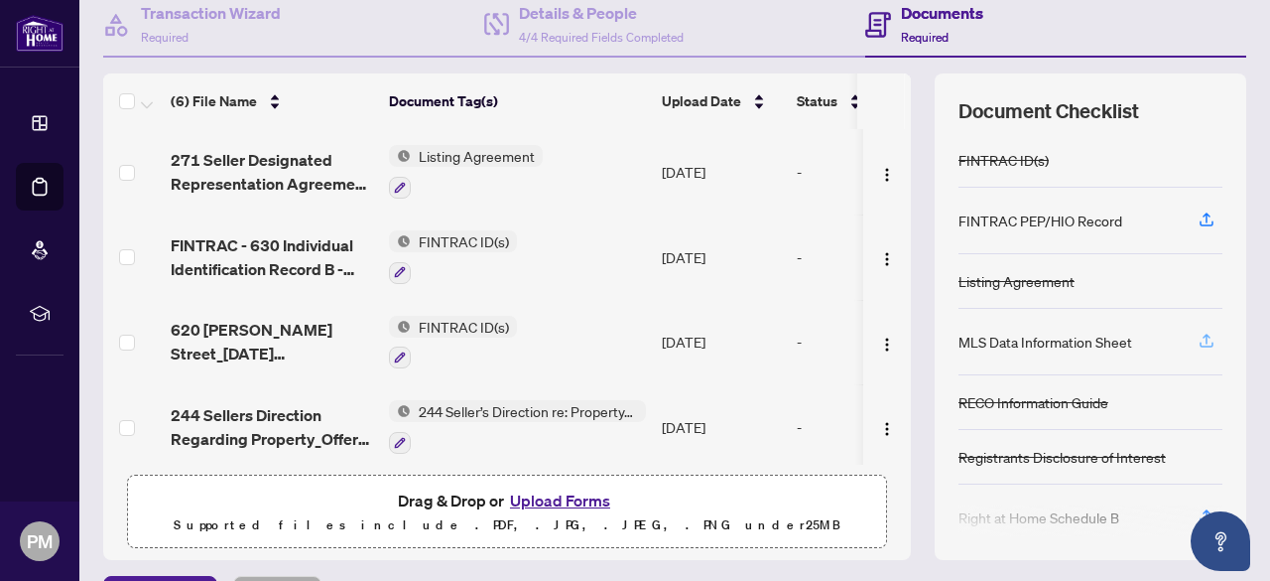
click at [1198, 334] on icon "button" at bounding box center [1207, 340] width 18 height 18
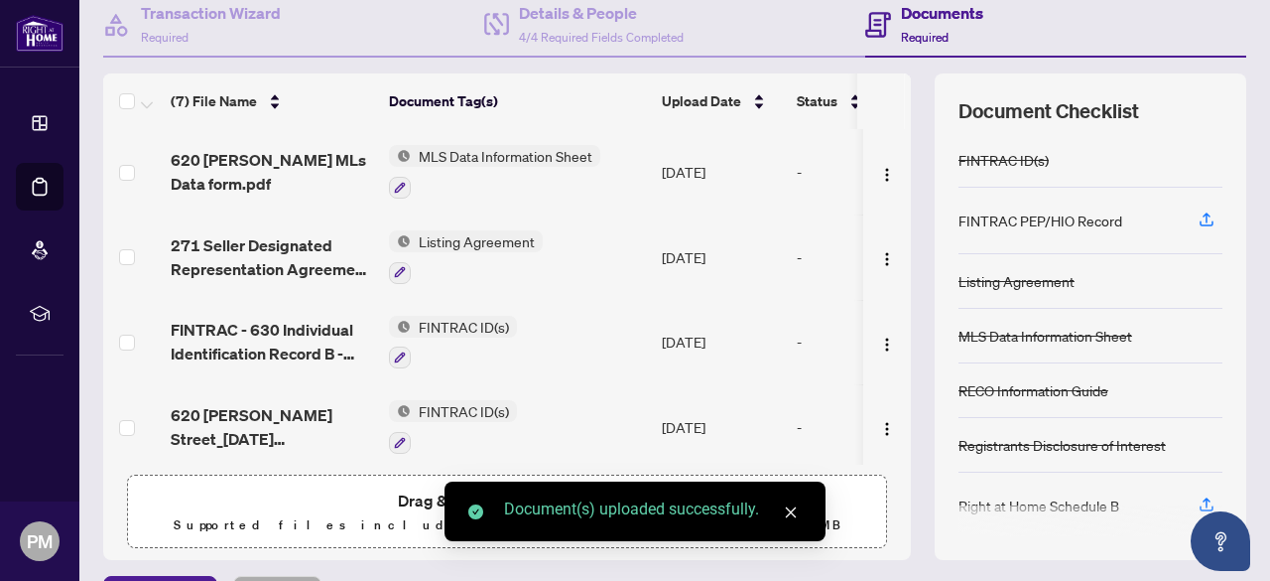
scroll to position [99, 0]
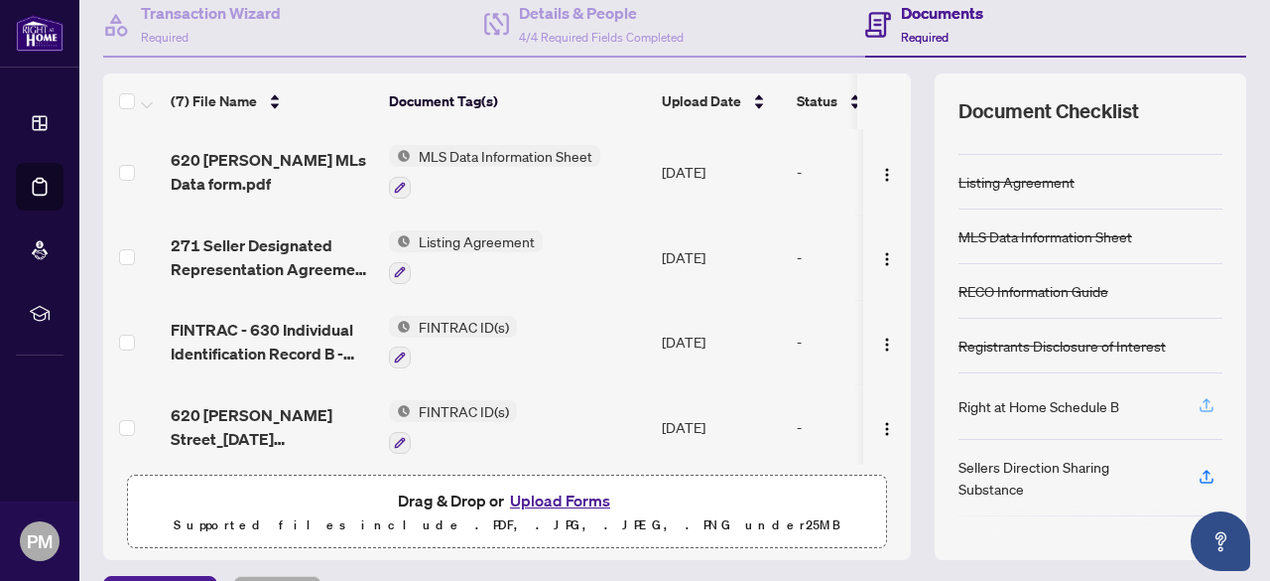
click at [1198, 399] on icon "button" at bounding box center [1207, 405] width 18 height 18
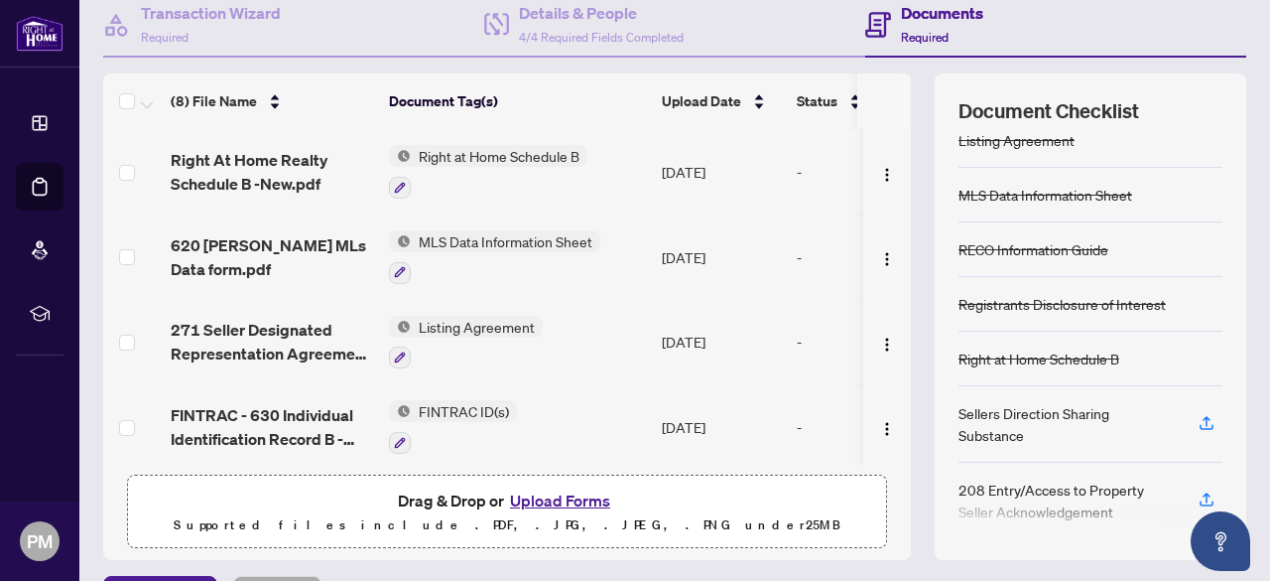
scroll to position [102, 0]
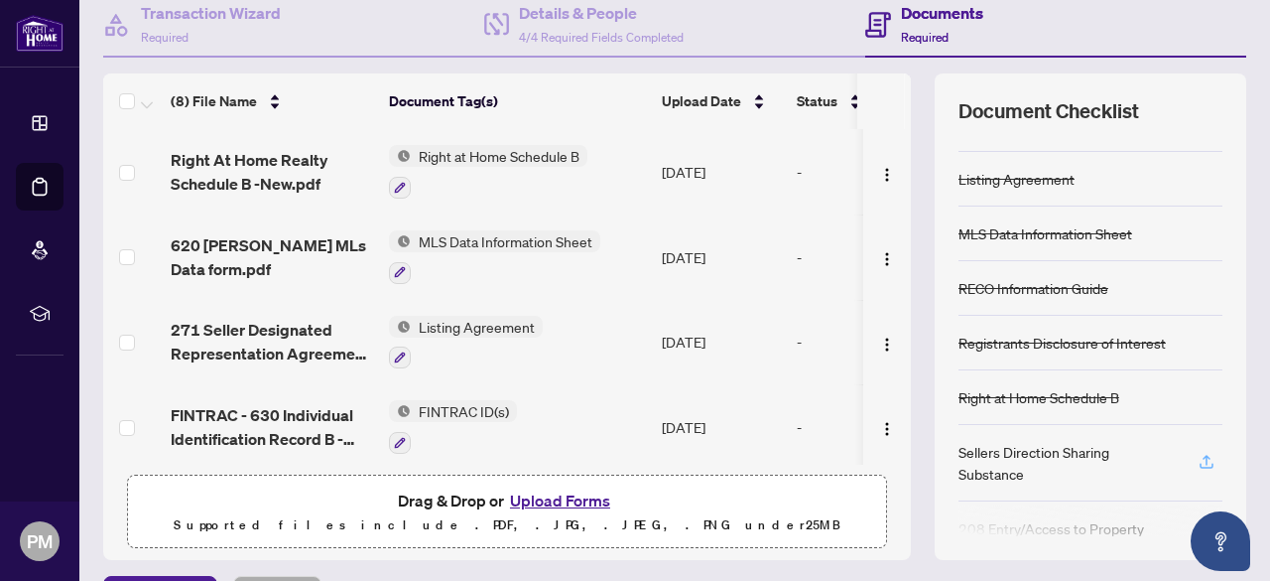
click at [1198, 456] on icon "button" at bounding box center [1207, 462] width 18 height 18
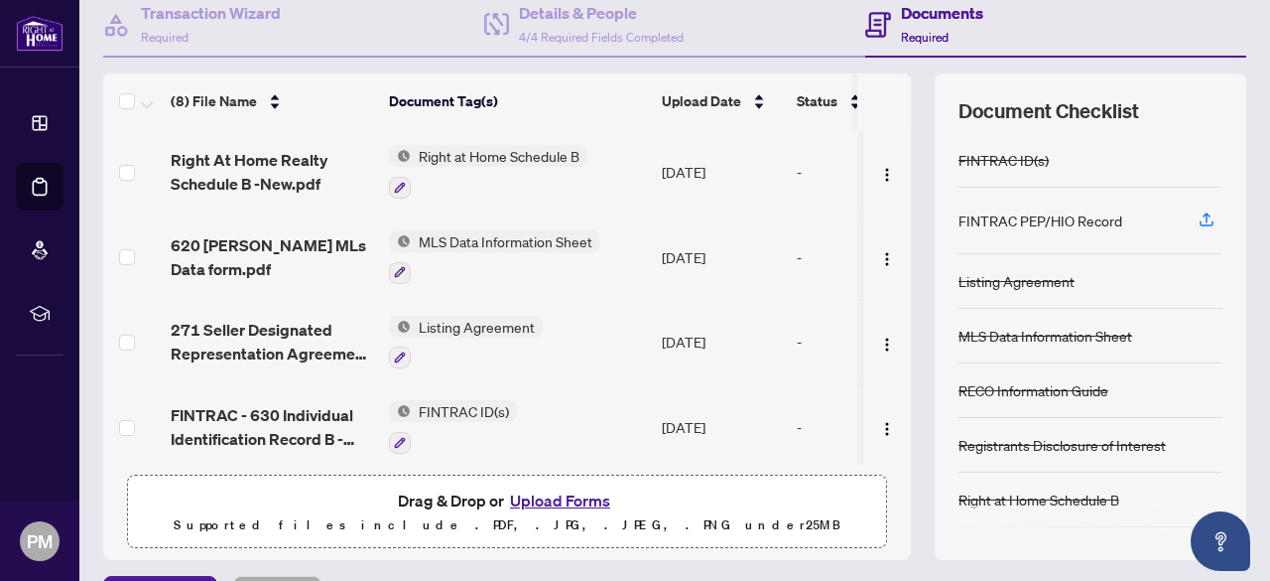
scroll to position [0, 0]
click at [1033, 222] on div "FINTRAC PEP/HIO Record" at bounding box center [1041, 220] width 164 height 22
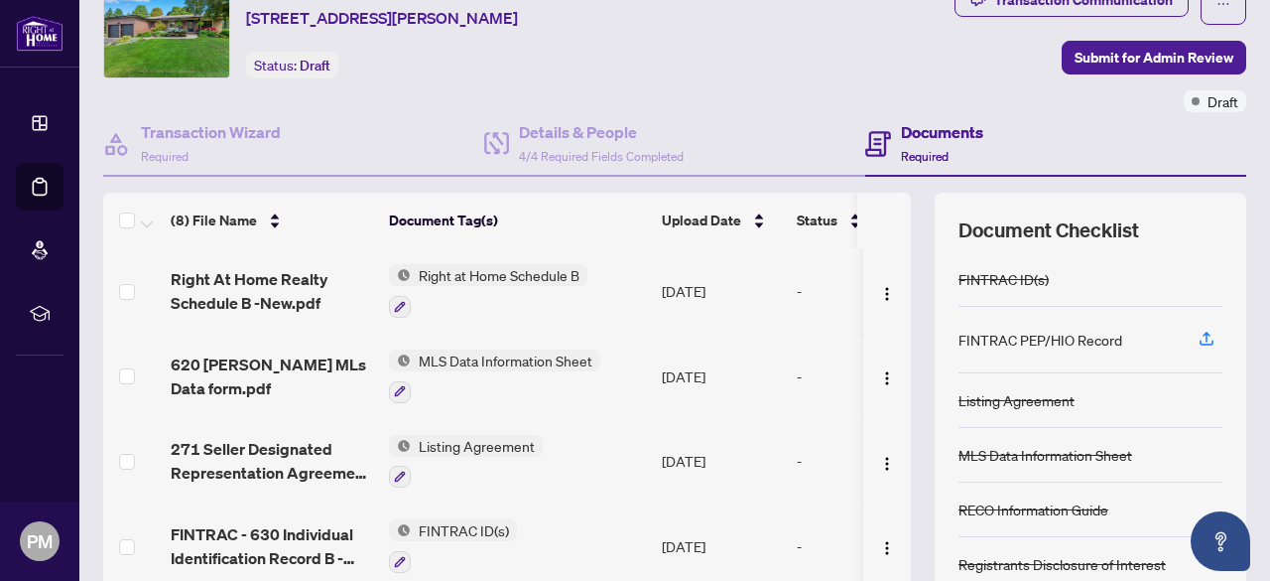
scroll to position [49, 0]
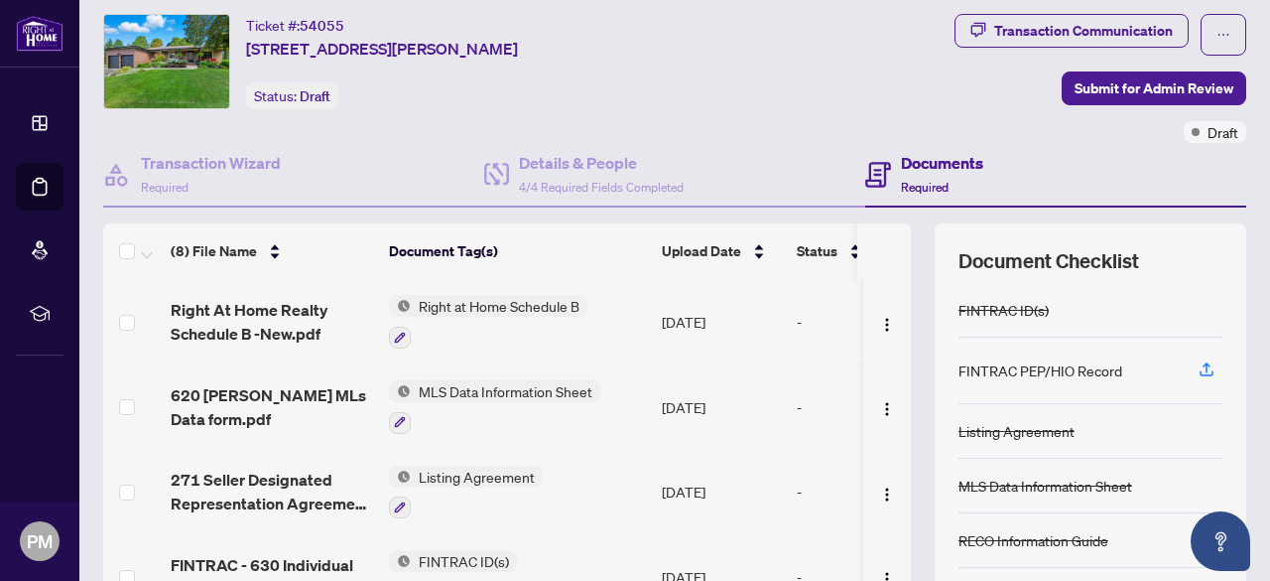
click at [1048, 368] on div "FINTRAC PEP/HIO Record" at bounding box center [1041, 370] width 164 height 22
click at [1145, 89] on span "Submit for Admin Review" at bounding box center [1154, 88] width 159 height 32
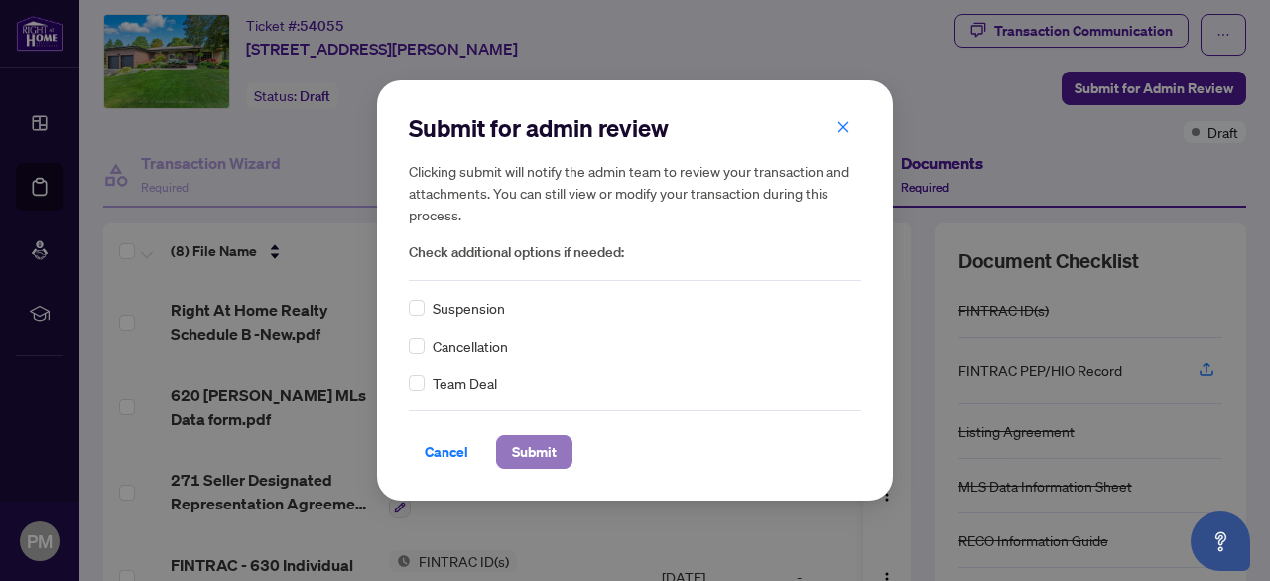
click at [540, 453] on span "Submit" at bounding box center [534, 452] width 45 height 32
